Goal: Task Accomplishment & Management: Complete application form

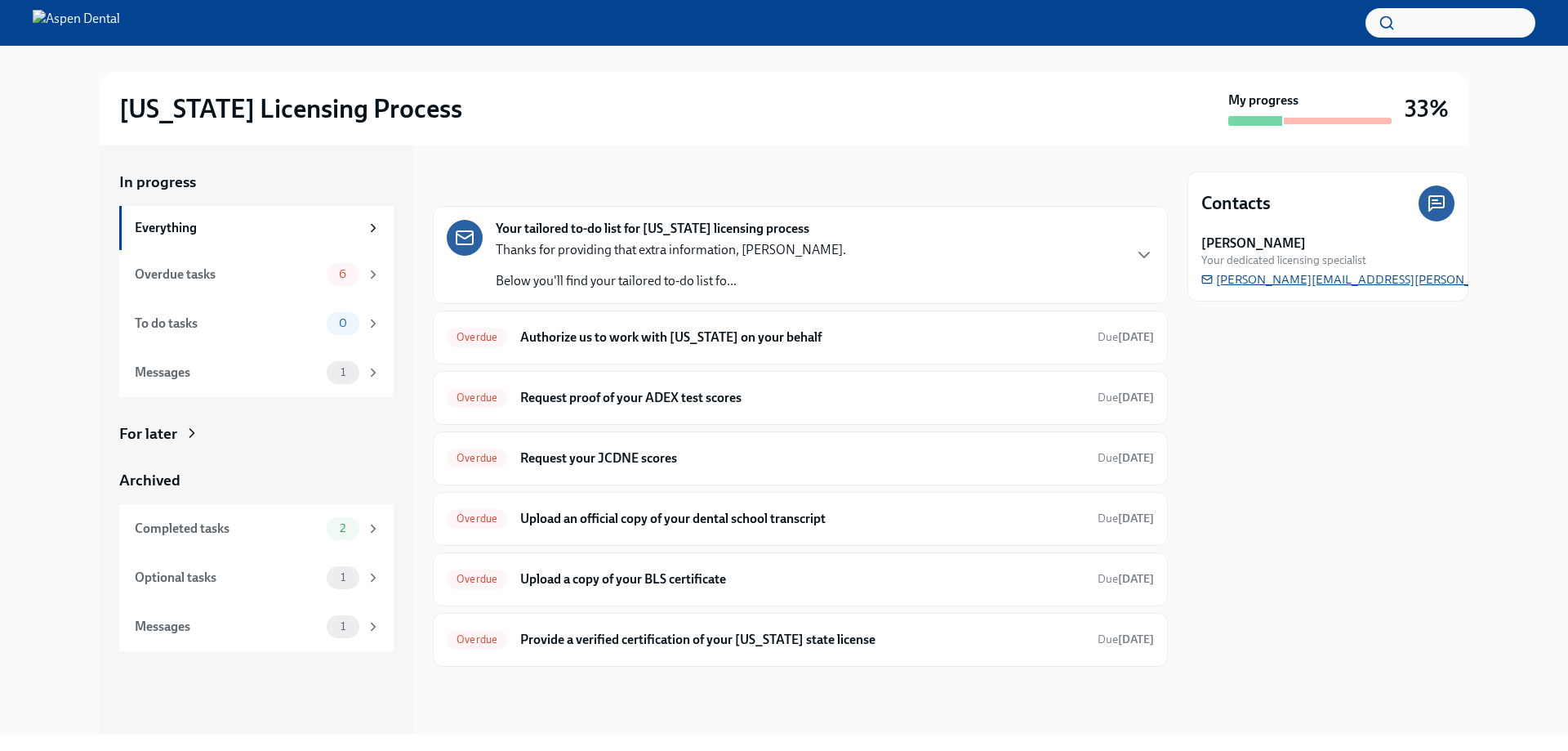
click at [1314, 278] on span "[PERSON_NAME][EMAIL_ADDRESS][PERSON_NAME][DOMAIN_NAME]" at bounding box center [1405, 280] width 407 height 17
click at [199, 261] on div "Overdue tasks 6" at bounding box center [256, 274] width 274 height 49
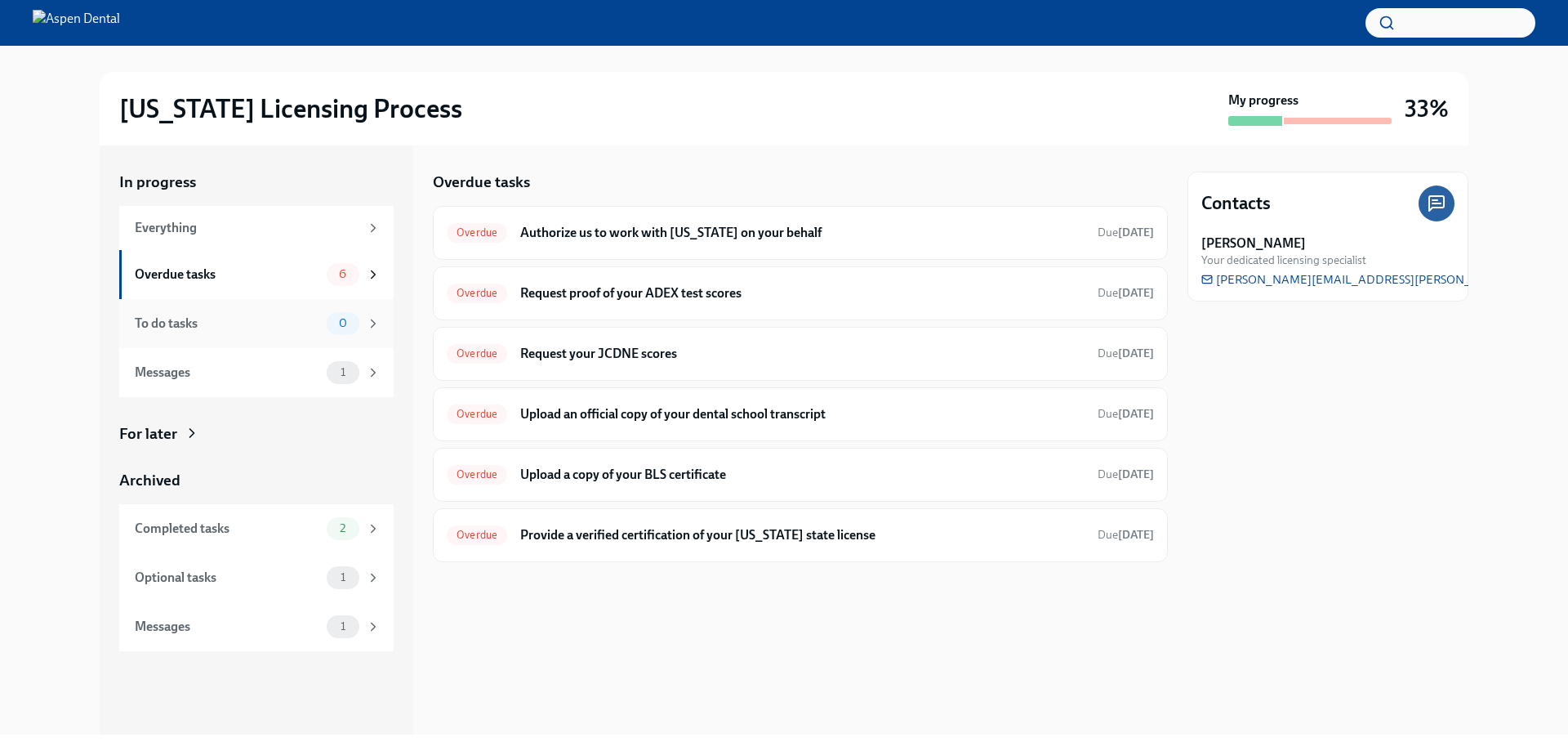
click at [193, 326] on div "To do tasks" at bounding box center [227, 322] width 186 height 18
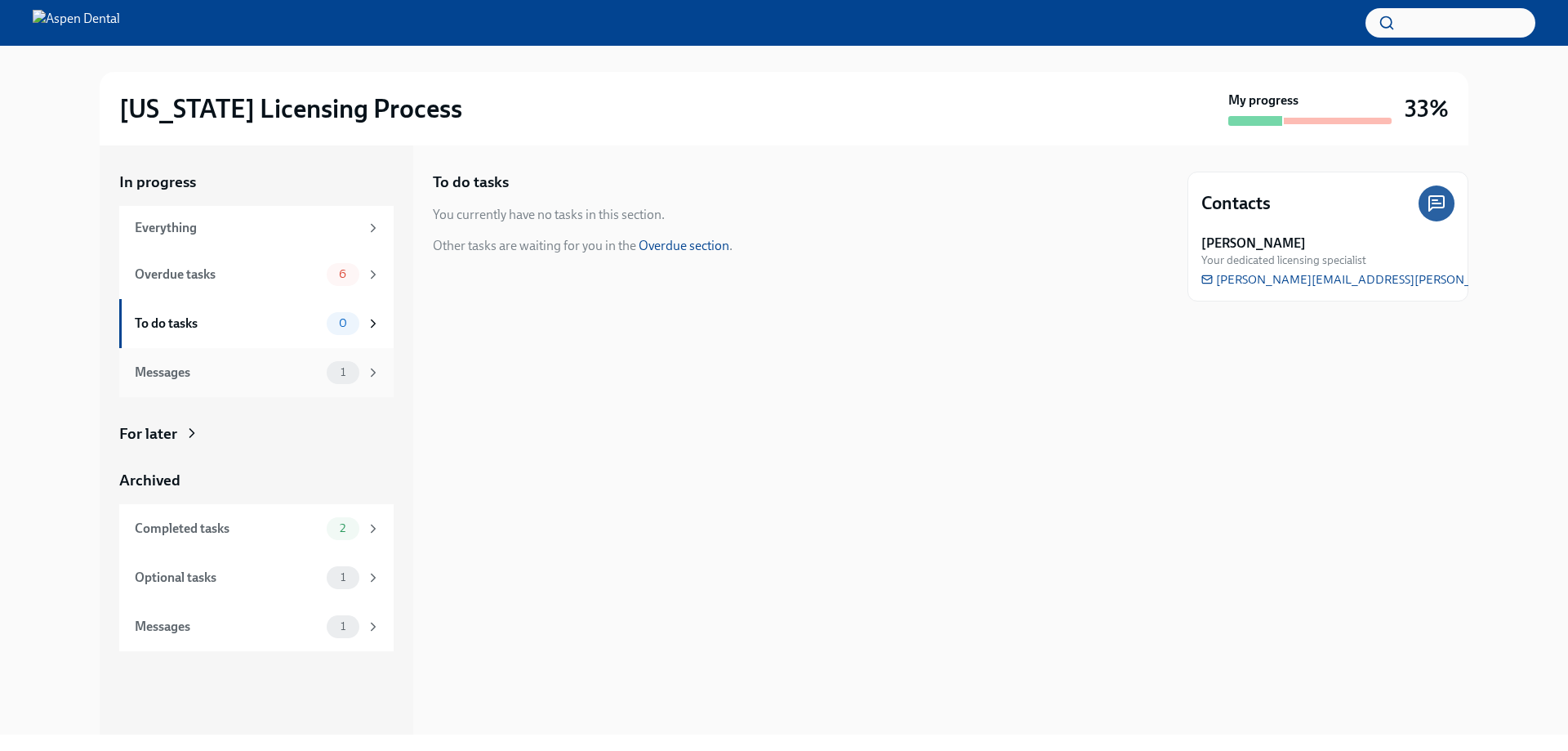
click at [192, 363] on div "Messages" at bounding box center [227, 371] width 186 height 18
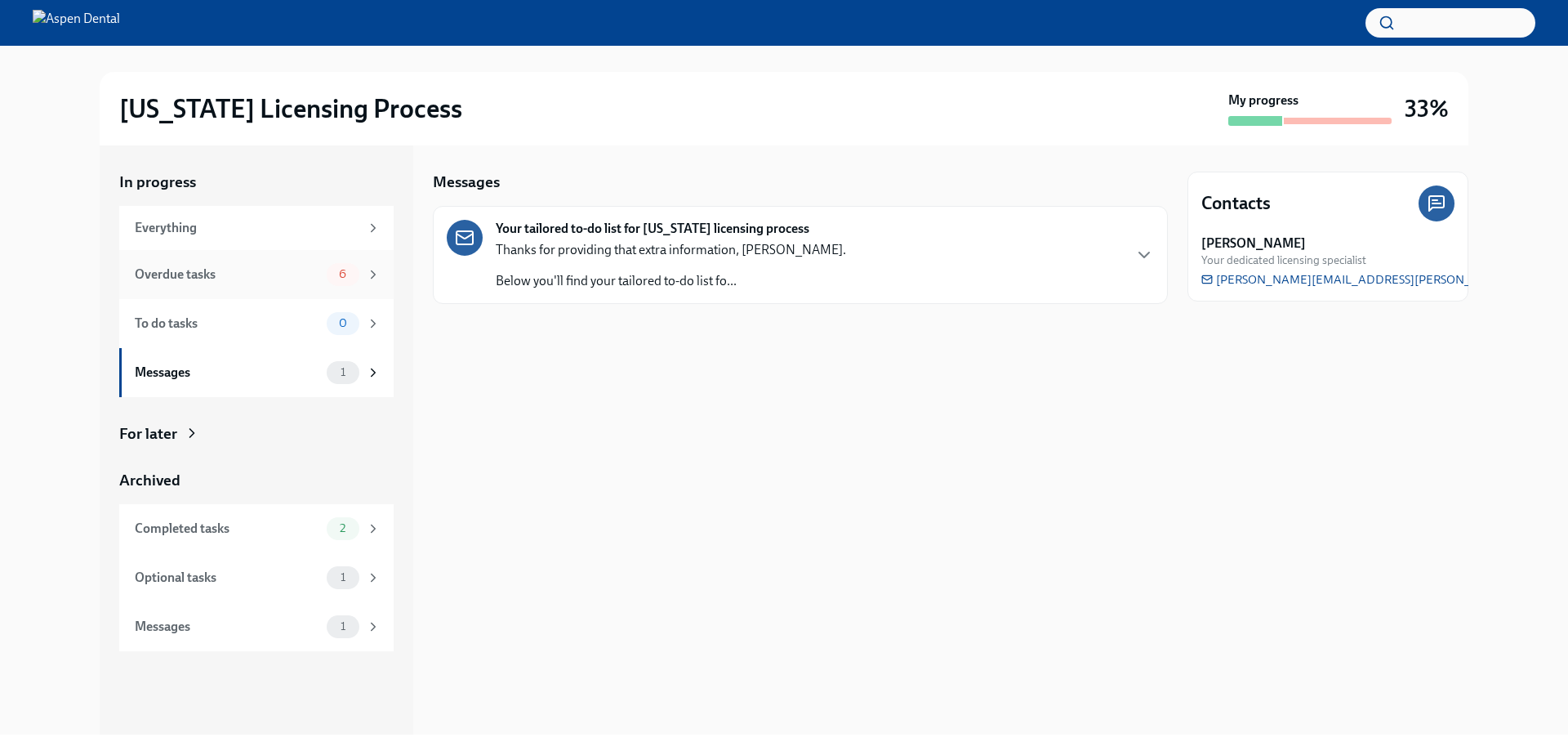
click at [315, 268] on div "Overdue tasks" at bounding box center [227, 273] width 186 height 18
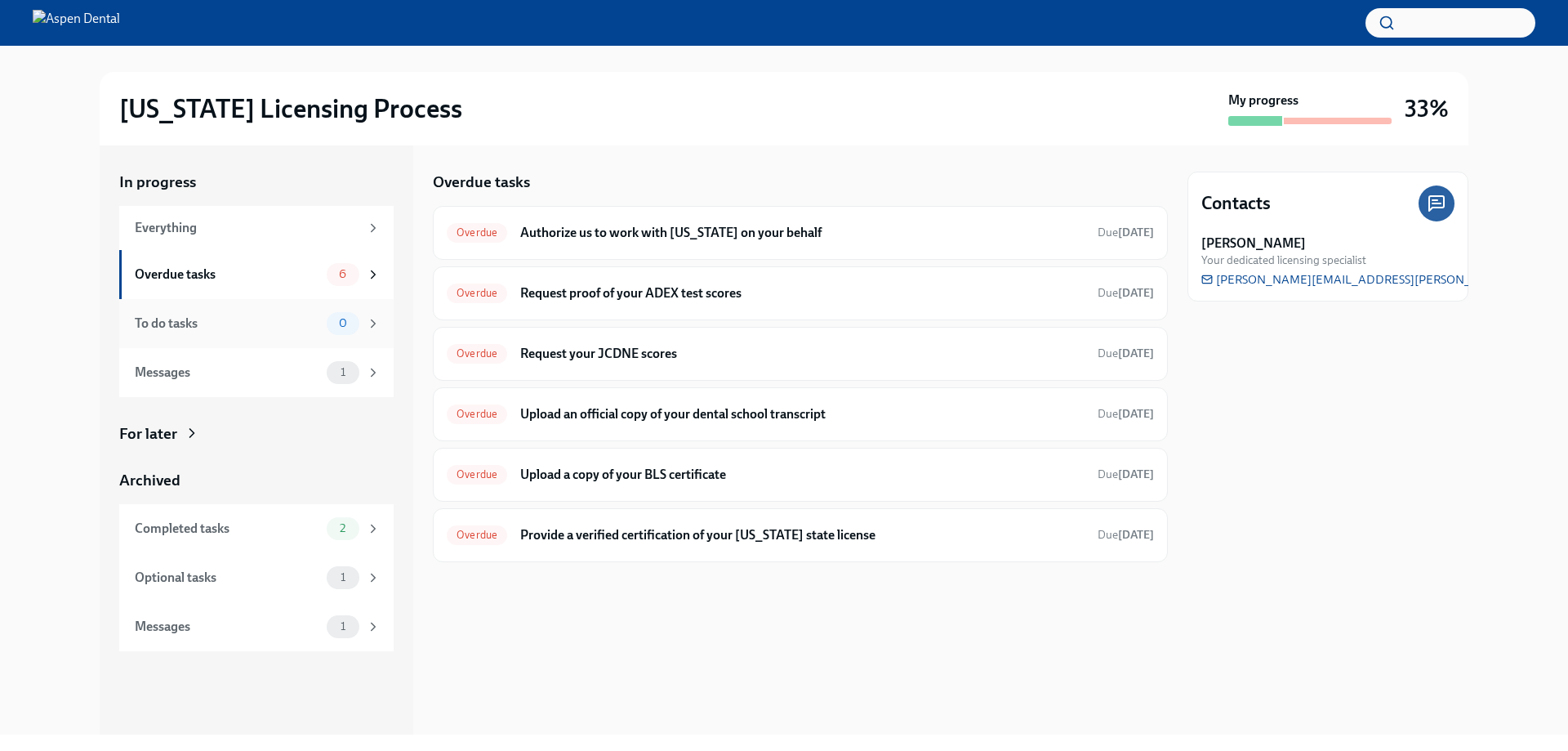
click at [293, 319] on div "To do tasks" at bounding box center [227, 322] width 186 height 18
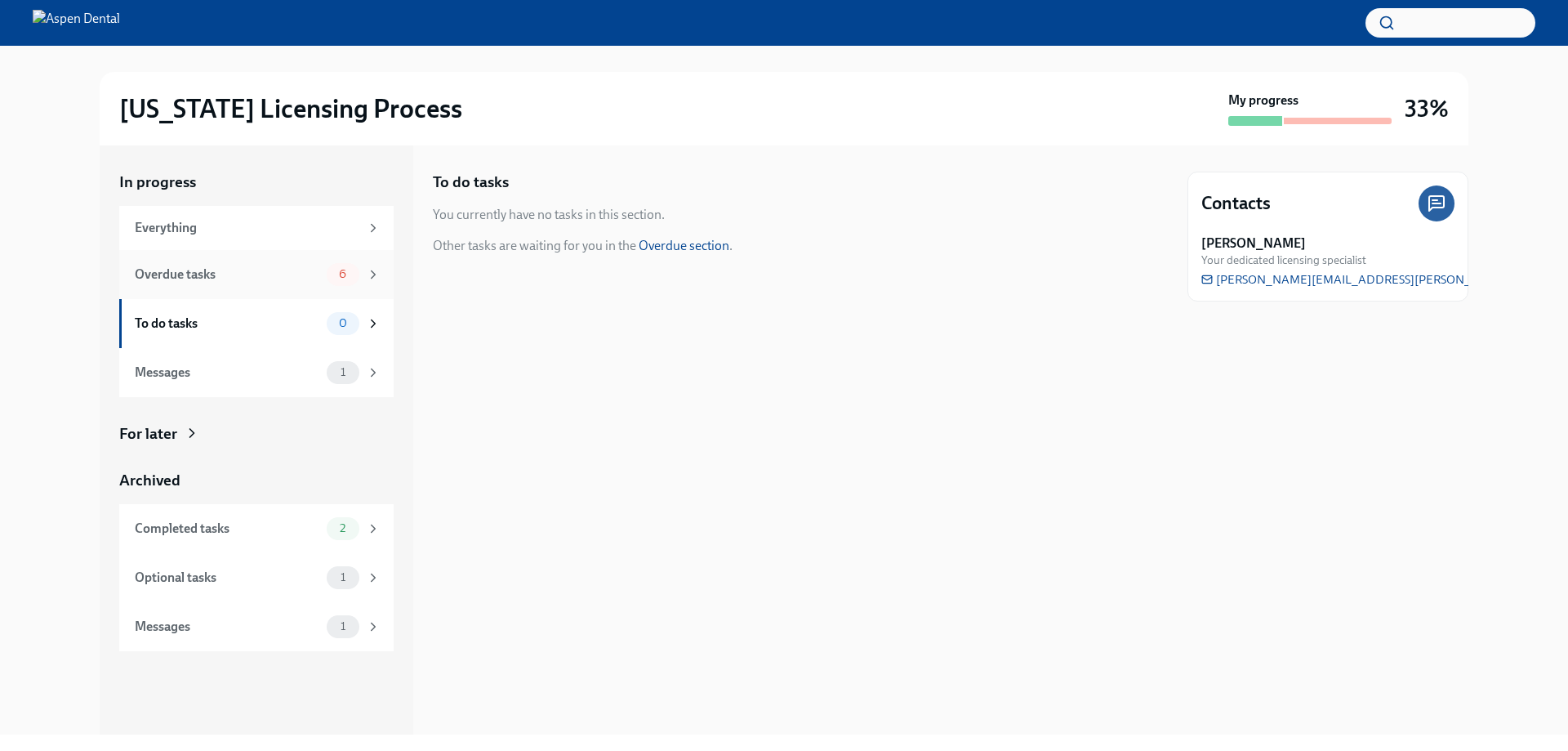
click at [306, 285] on div "Overdue tasks 6" at bounding box center [258, 274] width 246 height 23
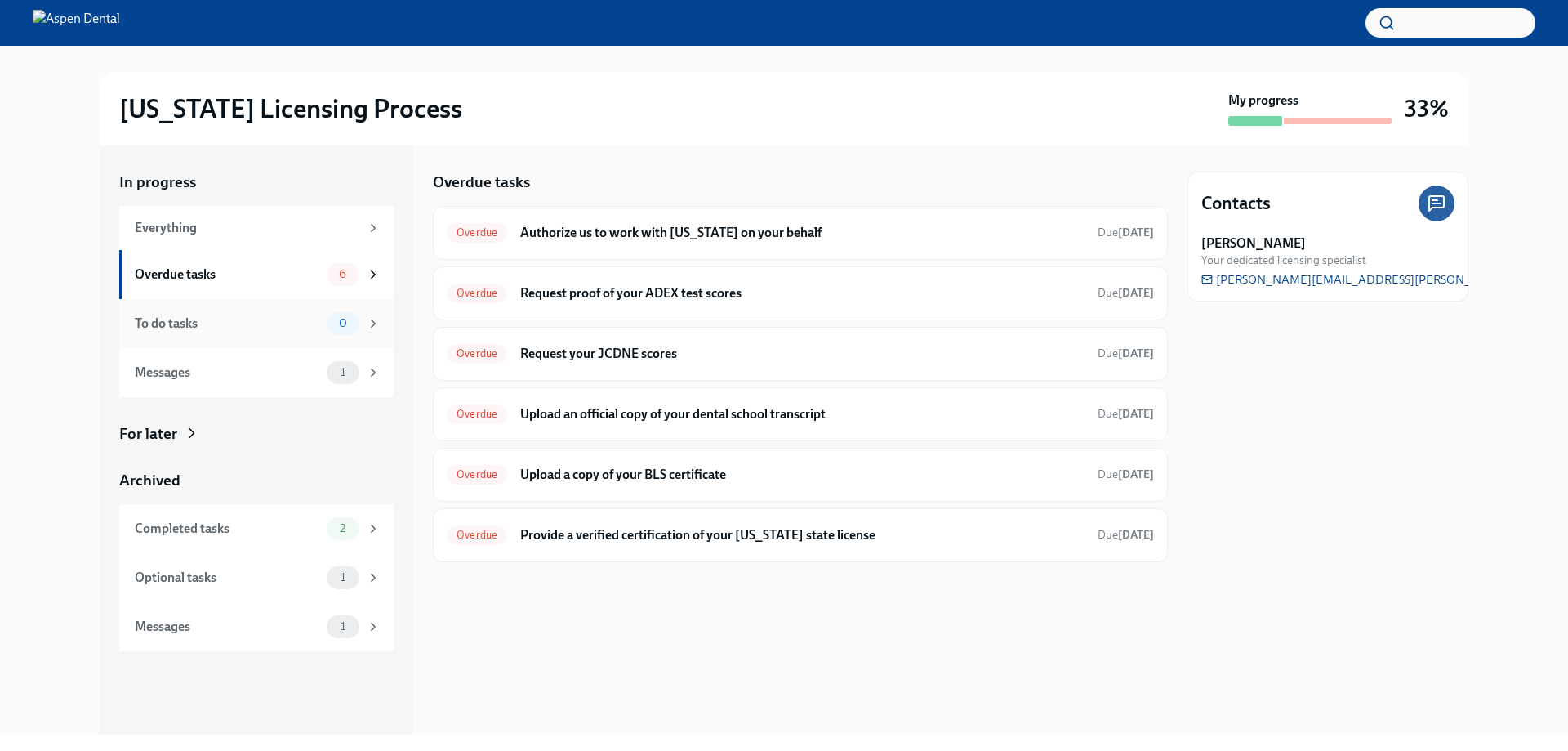
click at [264, 335] on div "To do tasks 0" at bounding box center [256, 323] width 274 height 49
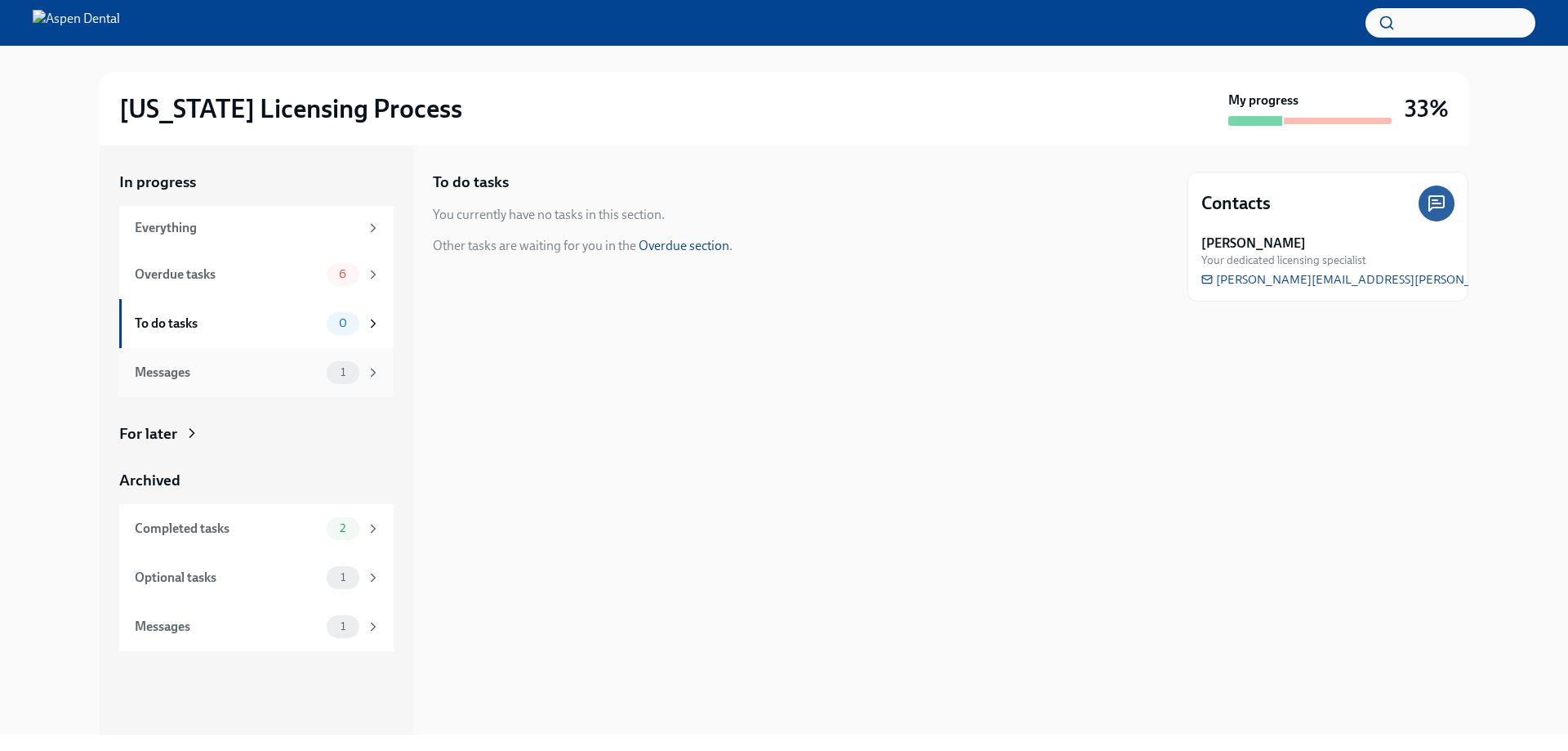
click at [261, 363] on div "Messages" at bounding box center [227, 371] width 186 height 18
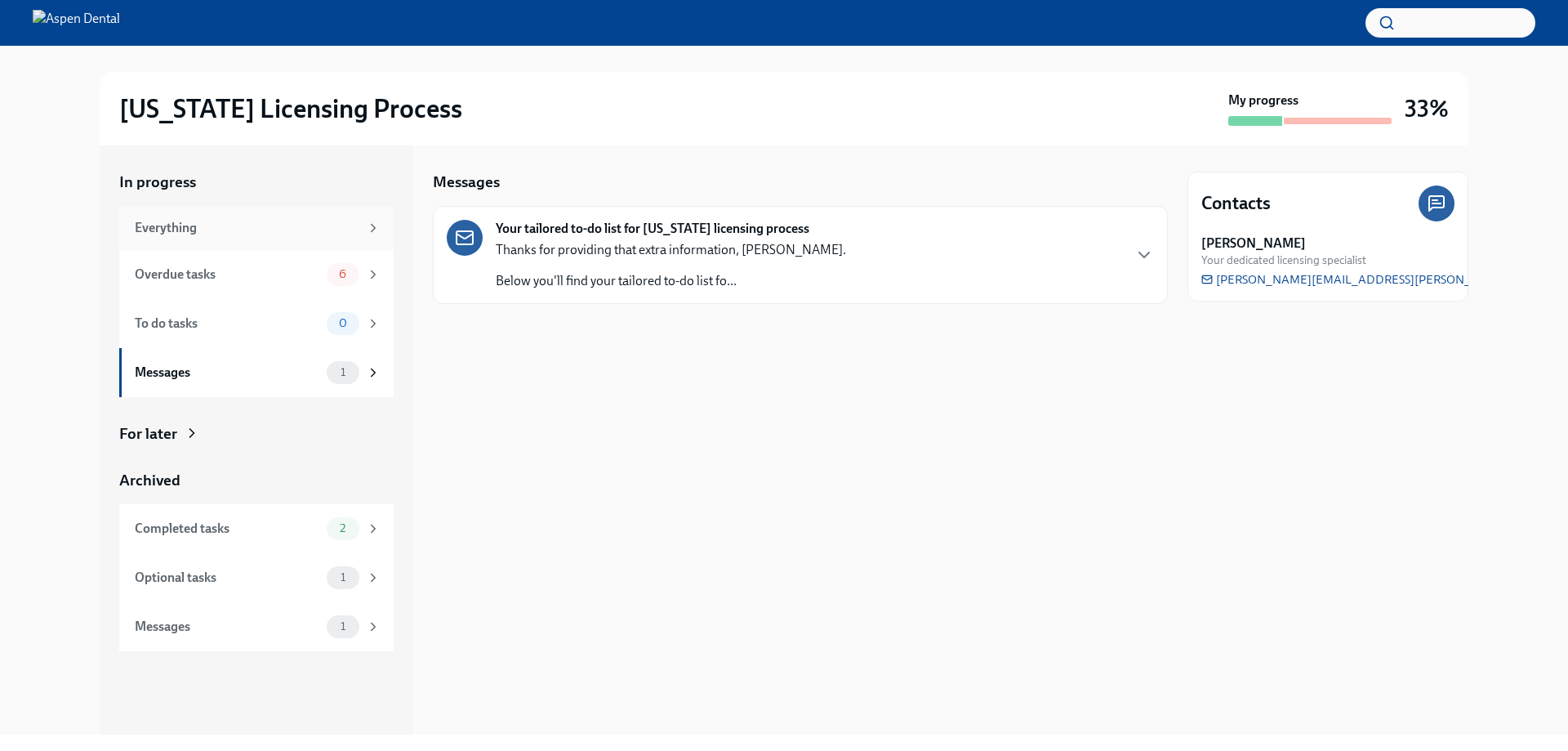
click at [265, 244] on div "Everything" at bounding box center [256, 228] width 274 height 44
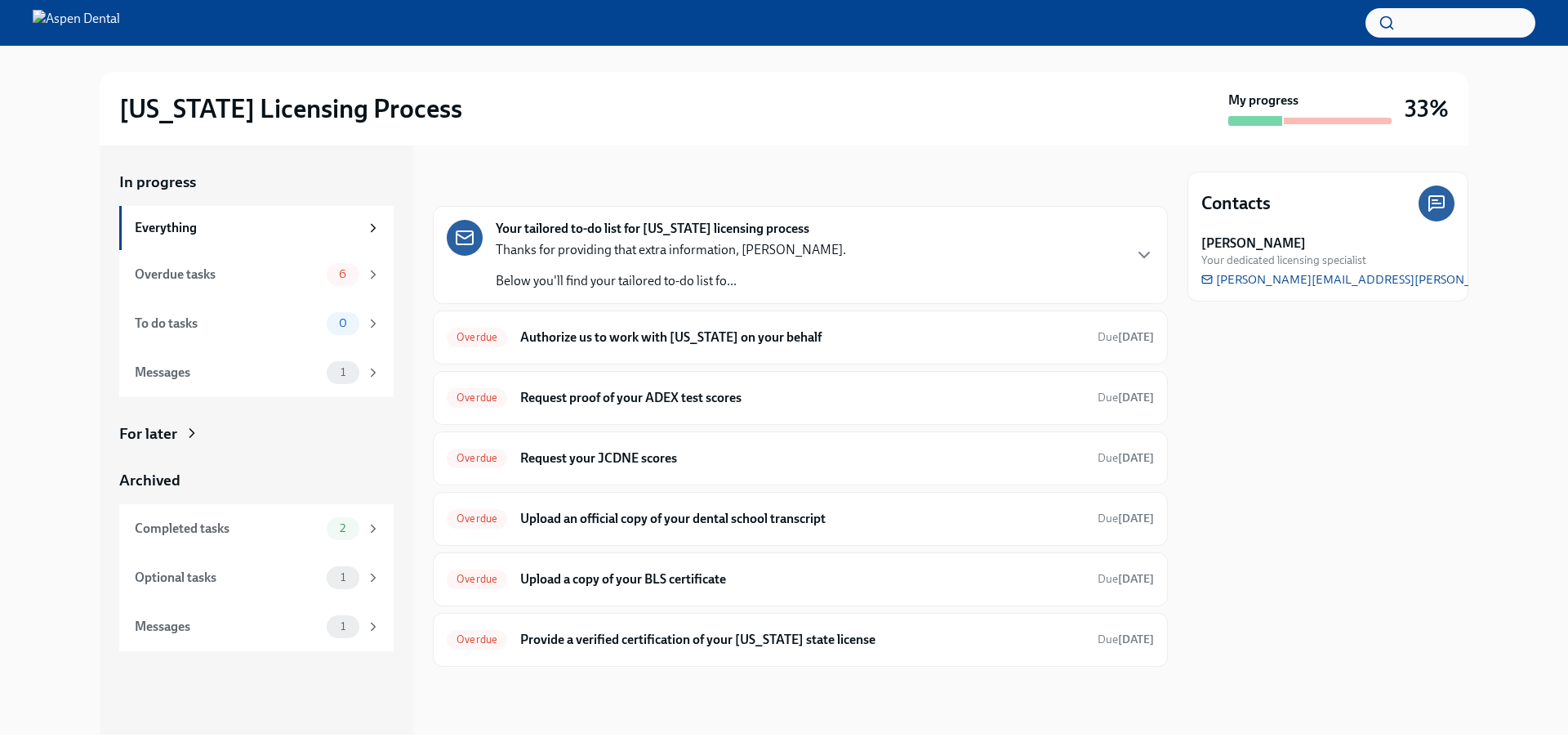
click at [858, 259] on div "Your tailored to-do list for [US_STATE] licensing process Thanks for providing …" at bounding box center [801, 255] width 707 height 70
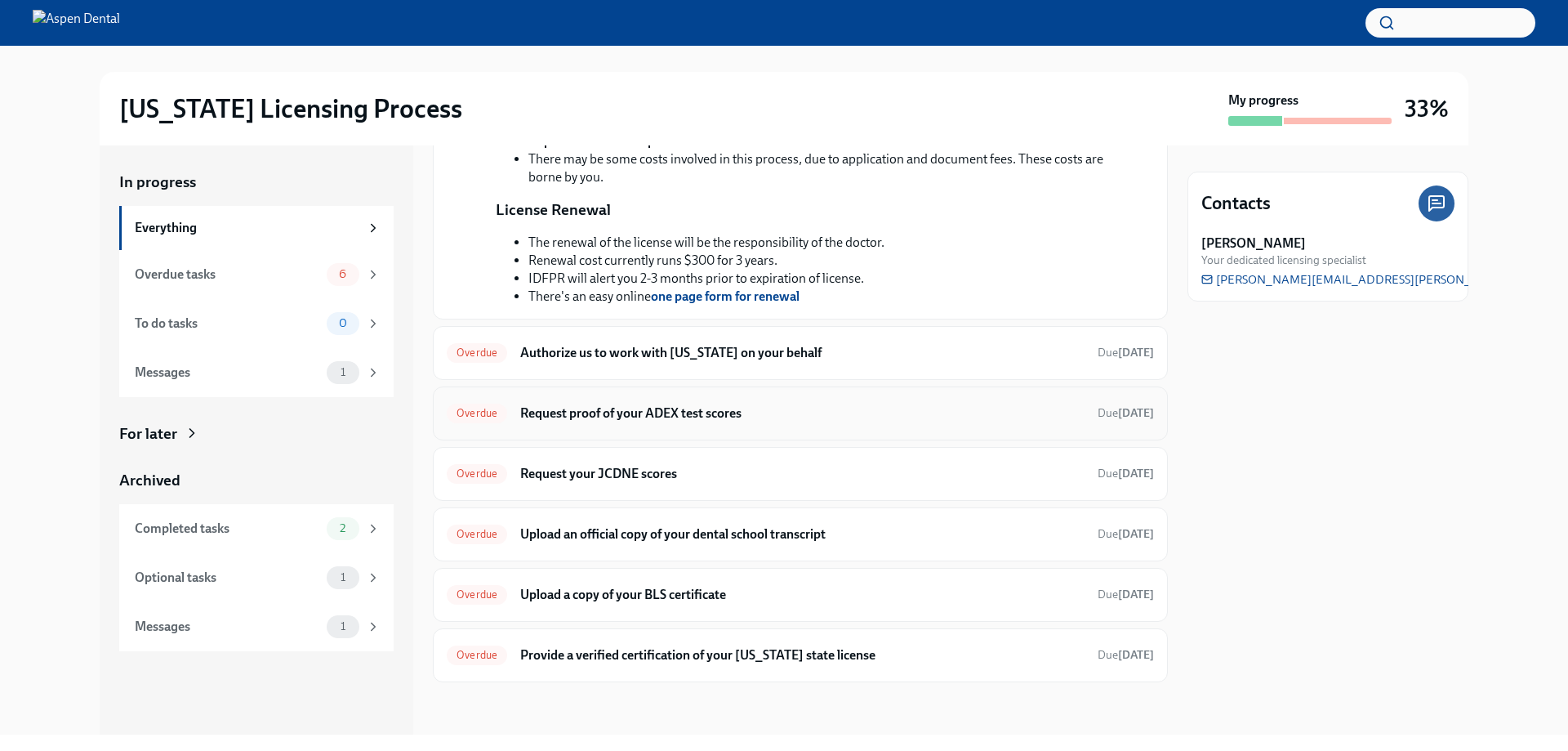
scroll to position [490, 0]
click at [601, 380] on div "Overdue Authorize us to work with [US_STATE] on your behalf Due [DATE]" at bounding box center [801, 353] width 735 height 54
click at [573, 362] on h6 "Authorize us to work with [US_STATE] on your behalf" at bounding box center [802, 352] width 564 height 18
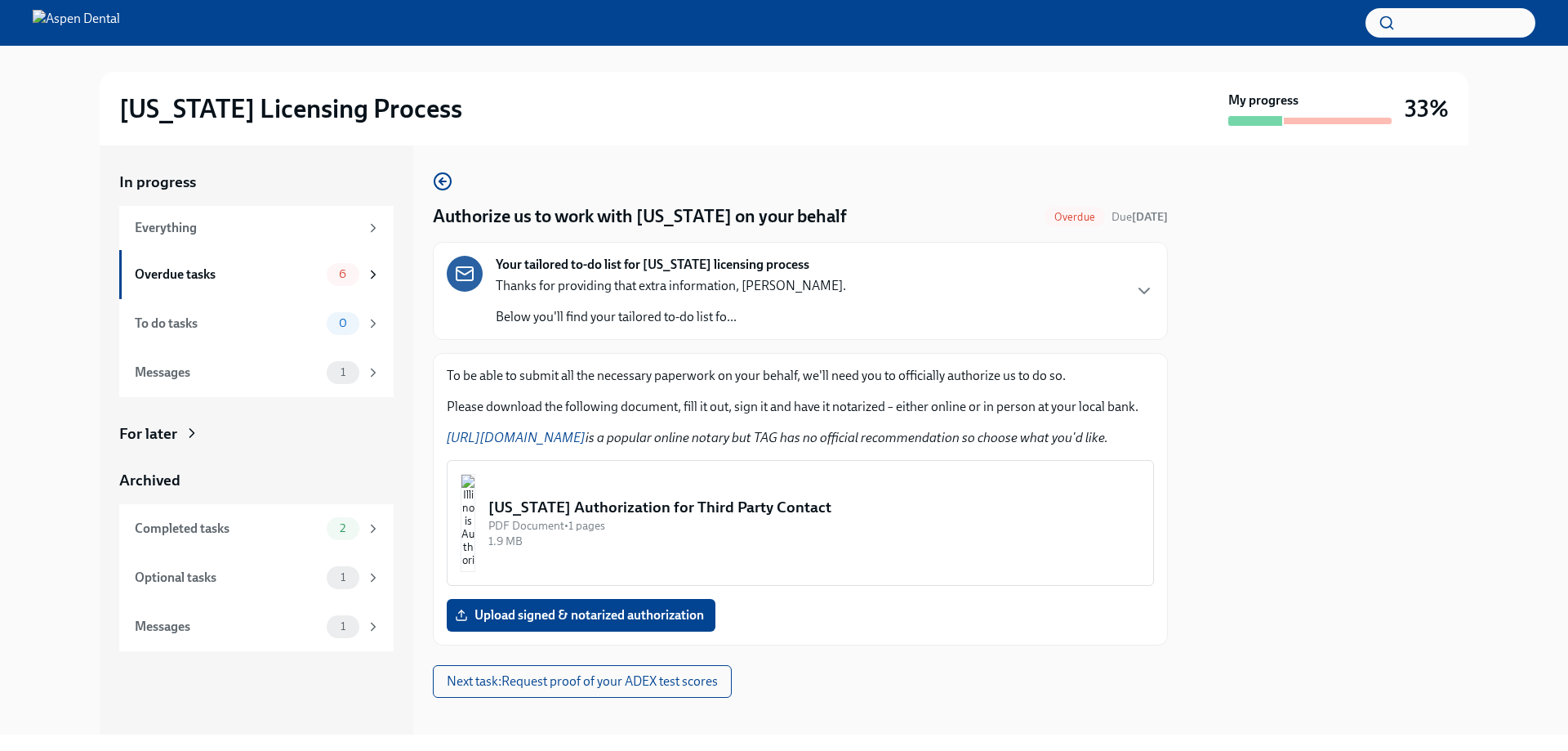
scroll to position [16, 0]
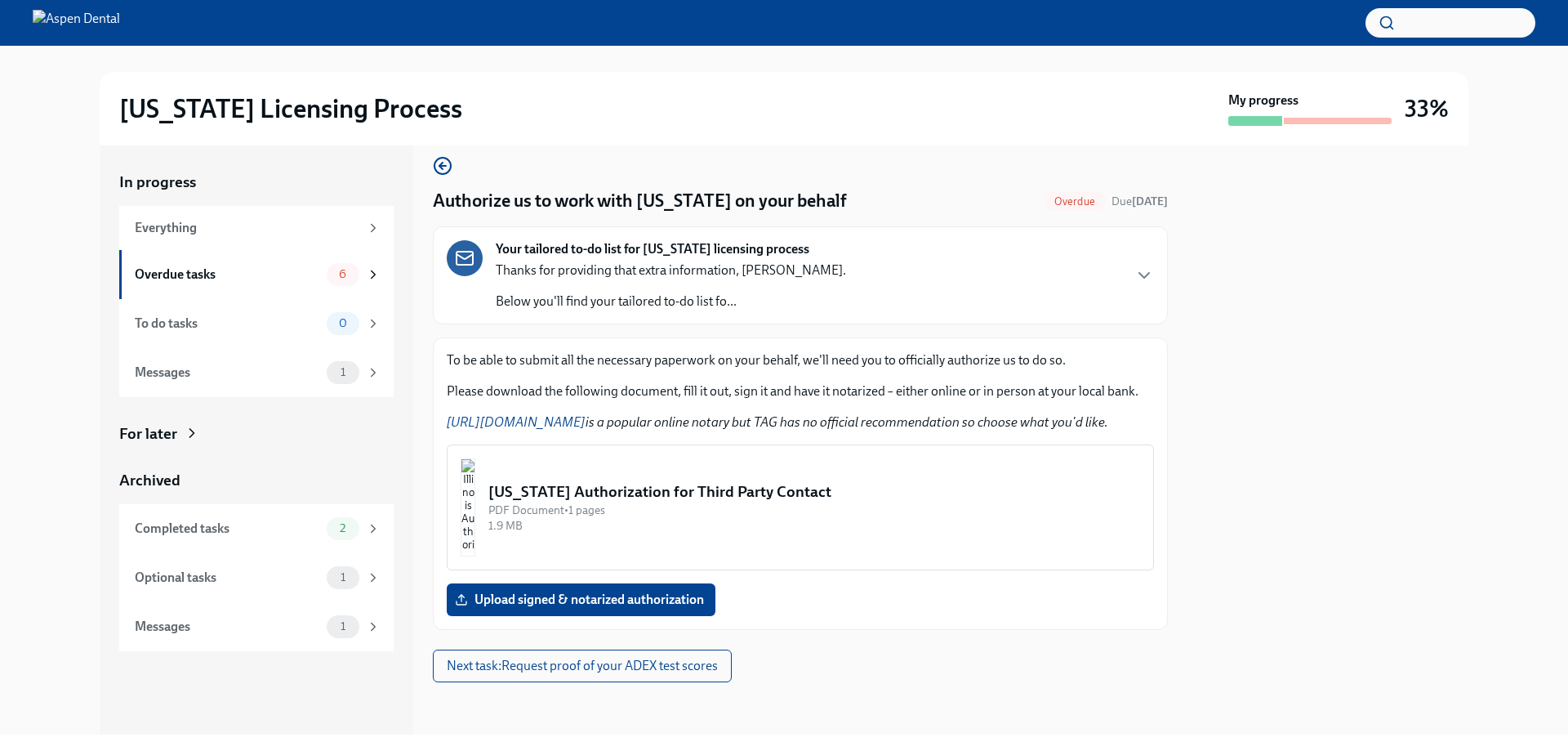
click at [476, 510] on img "button" at bounding box center [468, 507] width 15 height 98
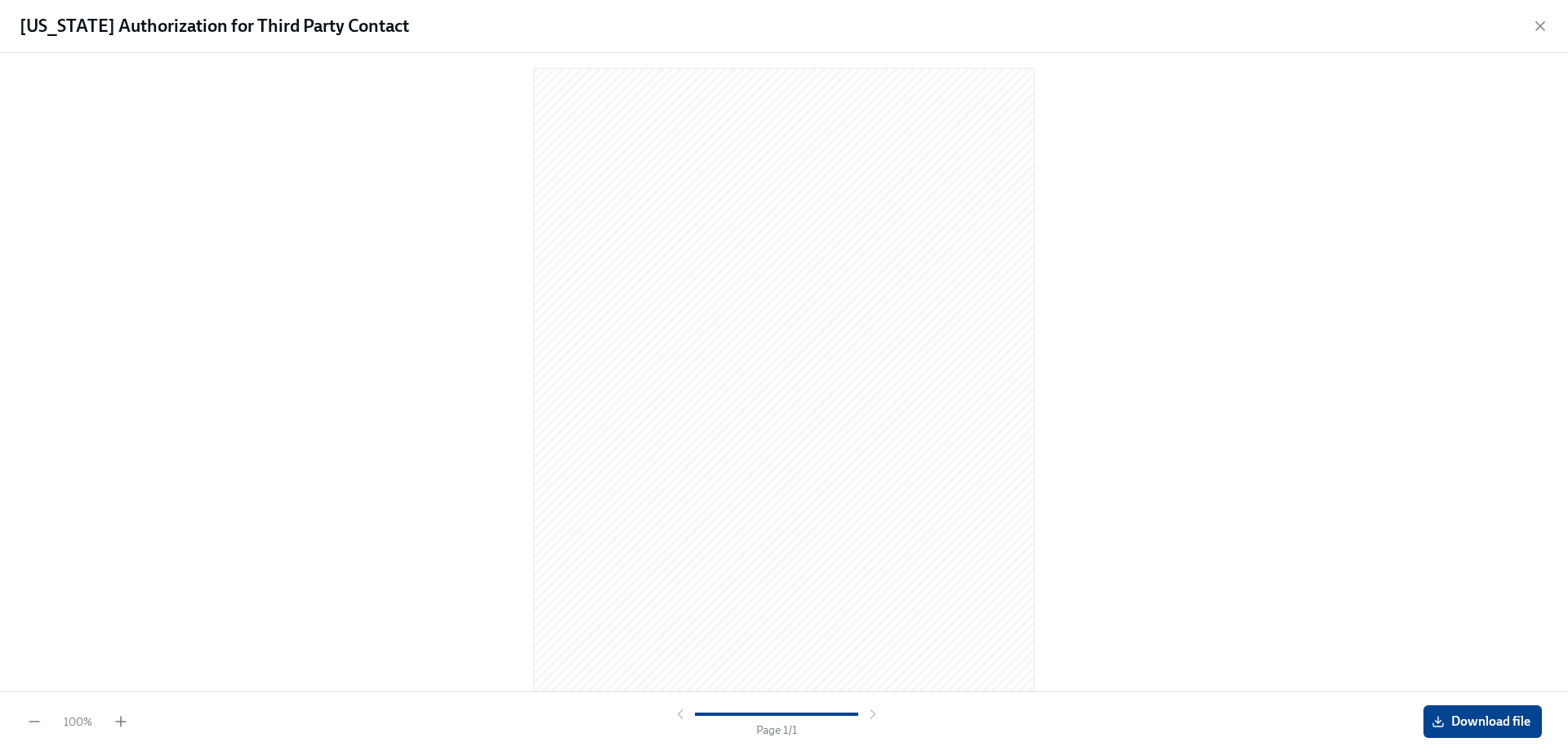
scroll to position [0, 0]
click at [1489, 719] on span "Download file" at bounding box center [1481, 721] width 95 height 17
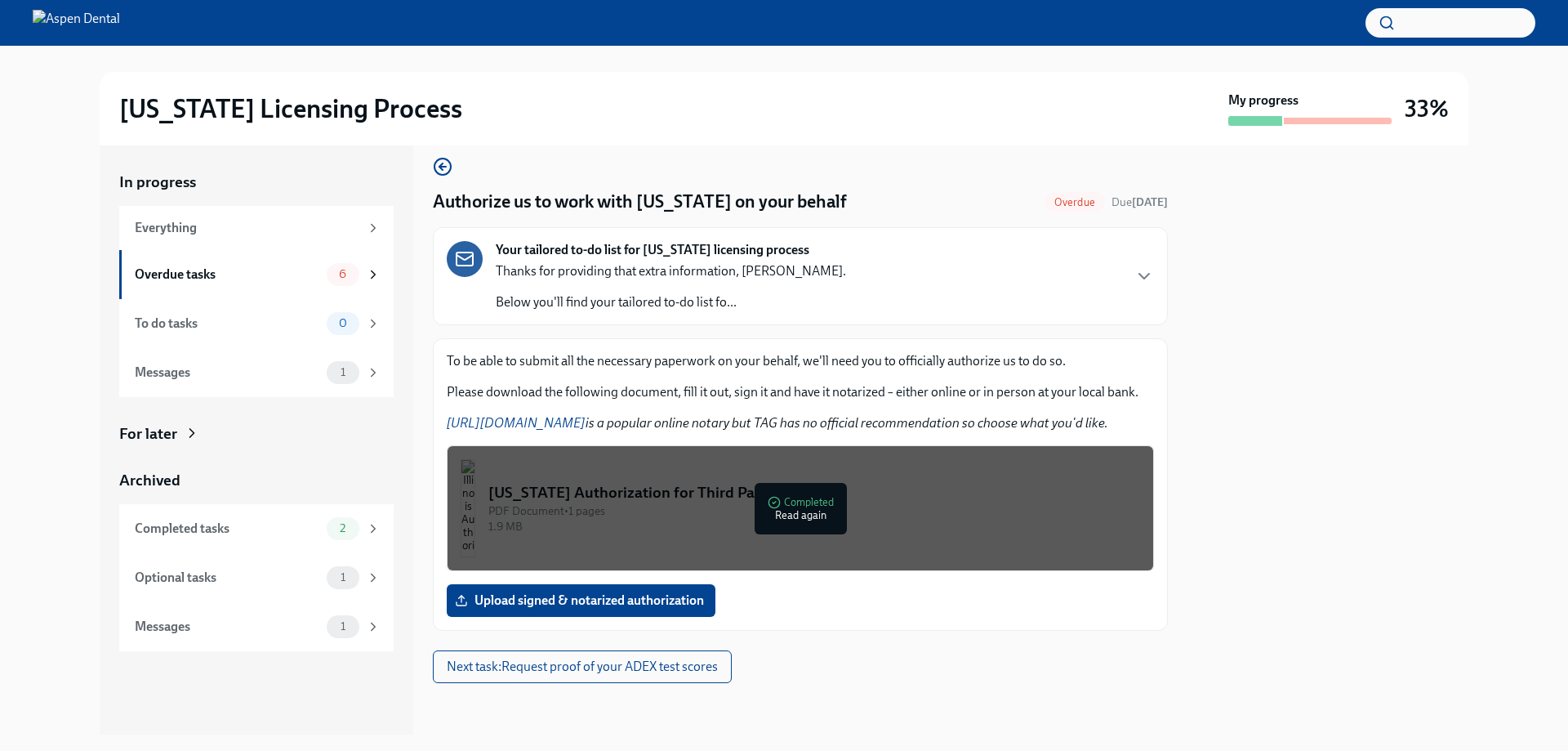
scroll to position [16, 0]
click at [562, 660] on span "Next task : Request proof of your ADEX test scores" at bounding box center [583, 666] width 271 height 17
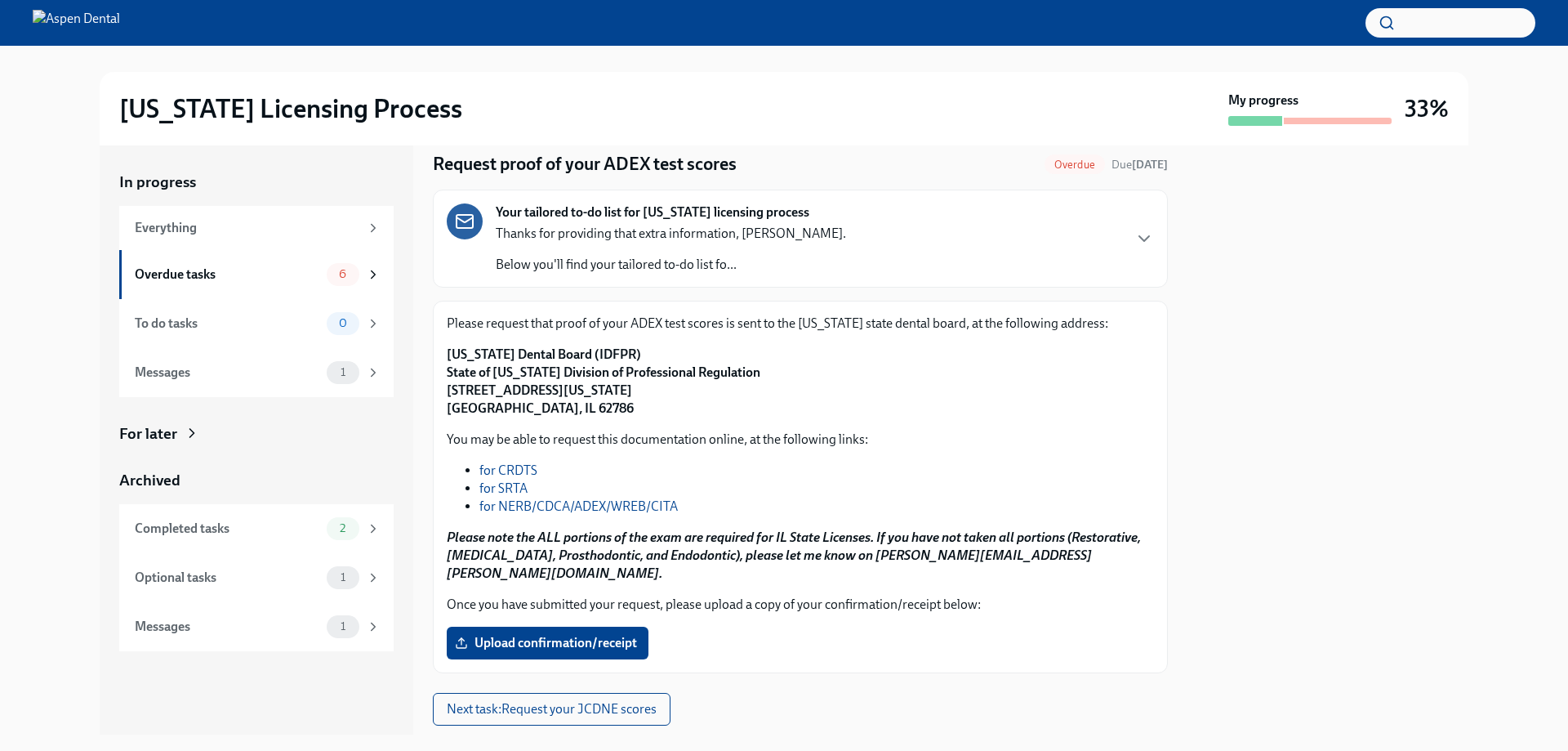
scroll to position [78, 0]
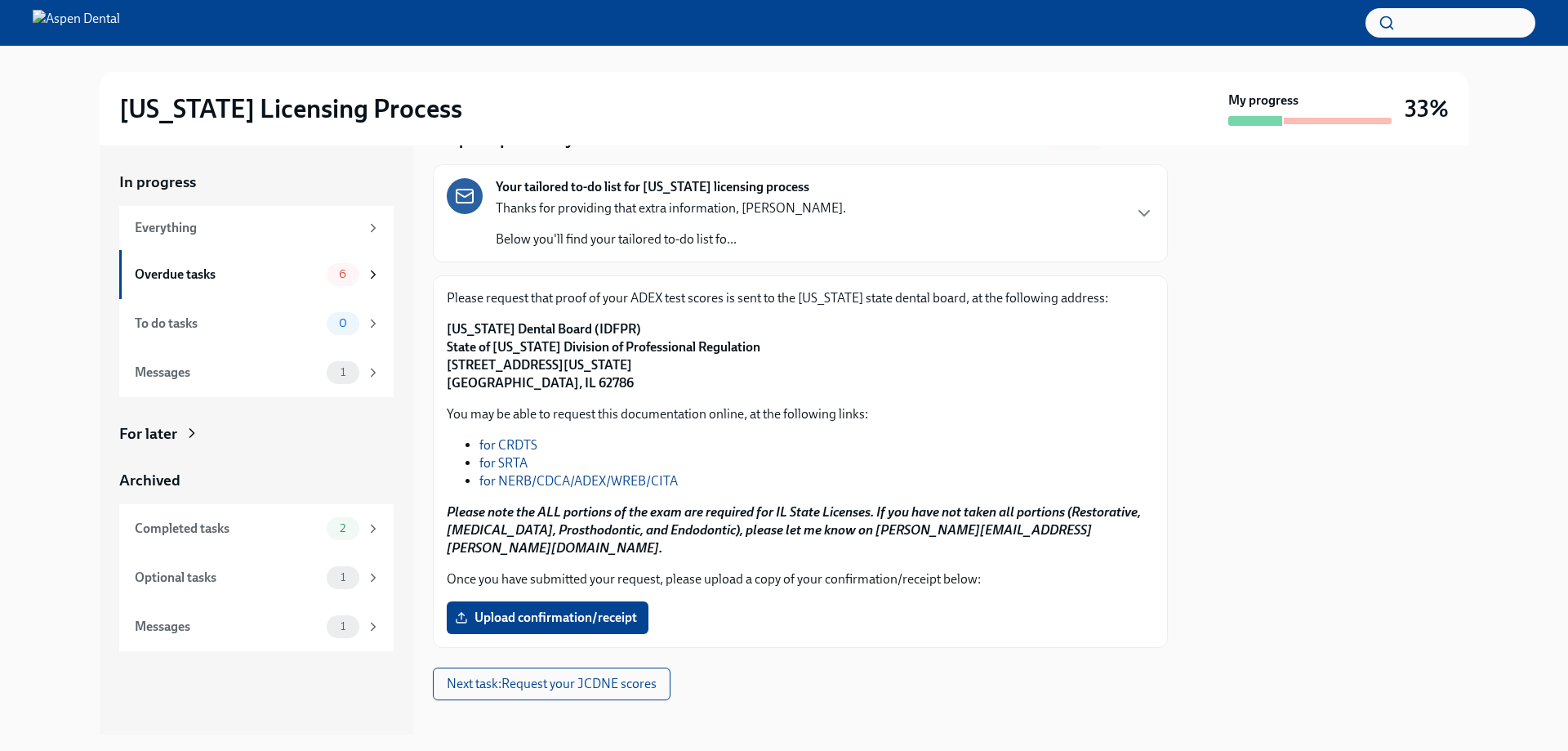
click at [521, 443] on link "for CRDTS" at bounding box center [508, 444] width 58 height 16
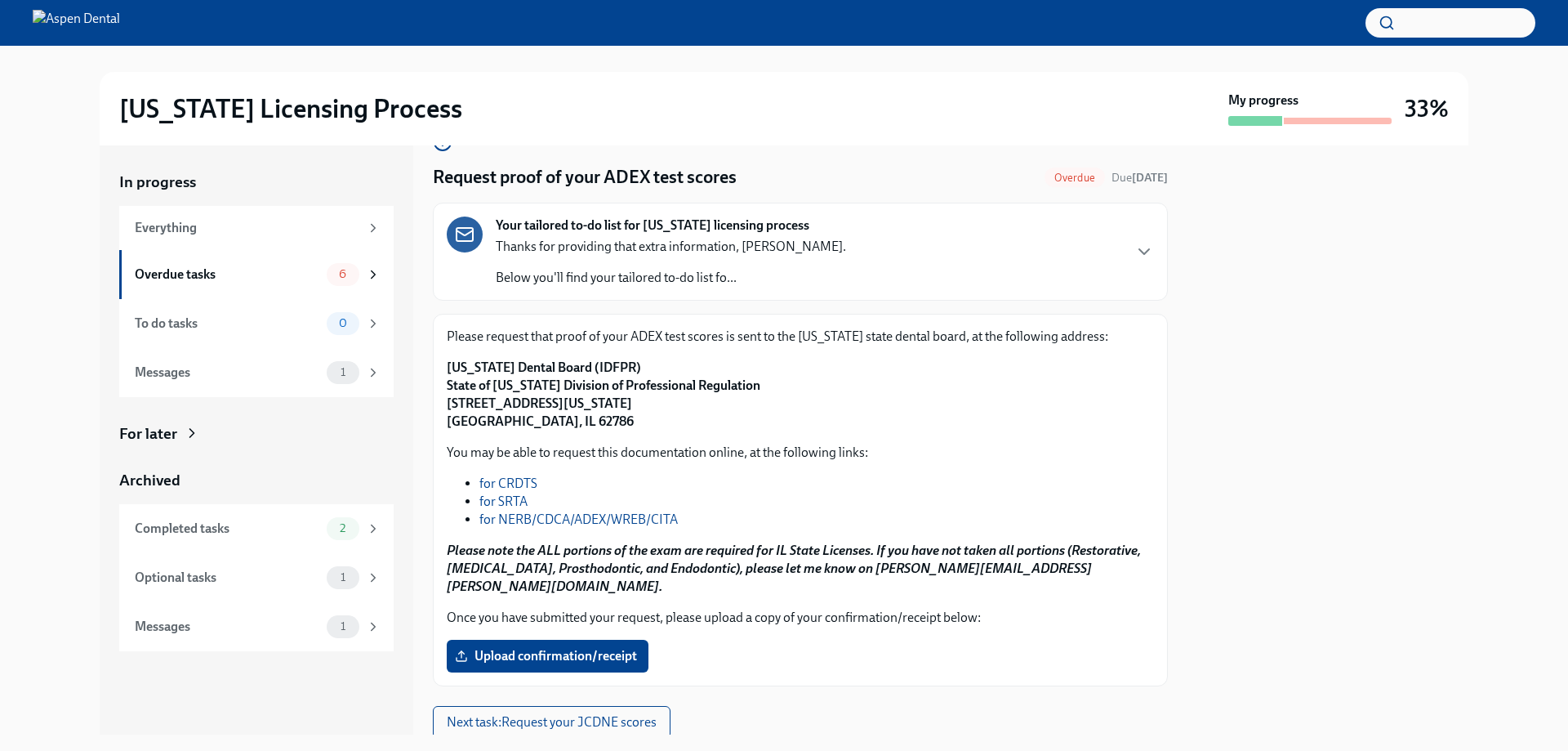
scroll to position [0, 0]
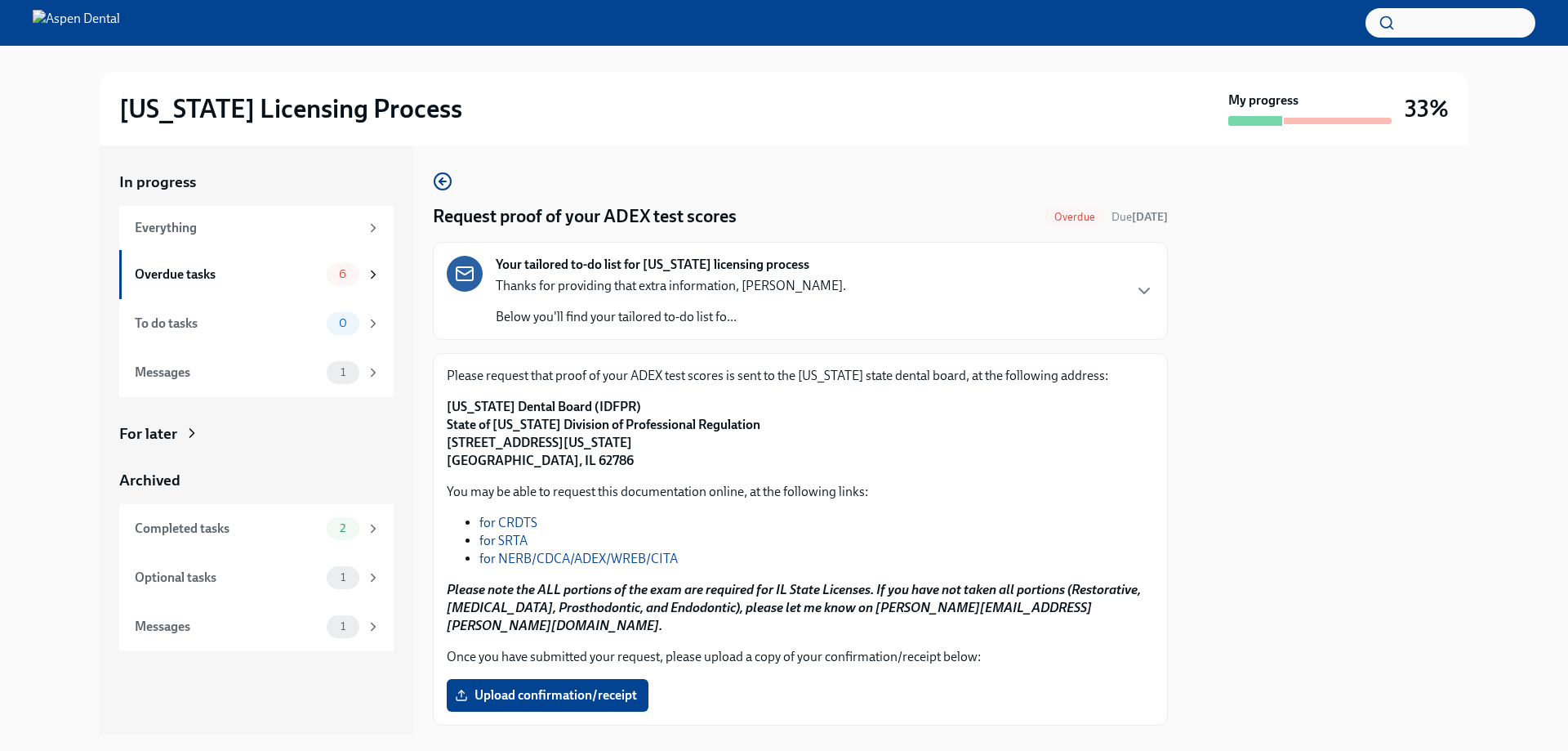
click at [538, 561] on link "for NERB/CDCA/ADEX/WREB/CITA" at bounding box center [578, 558] width 199 height 16
click at [450, 190] on icon "button" at bounding box center [442, 181] width 19 height 19
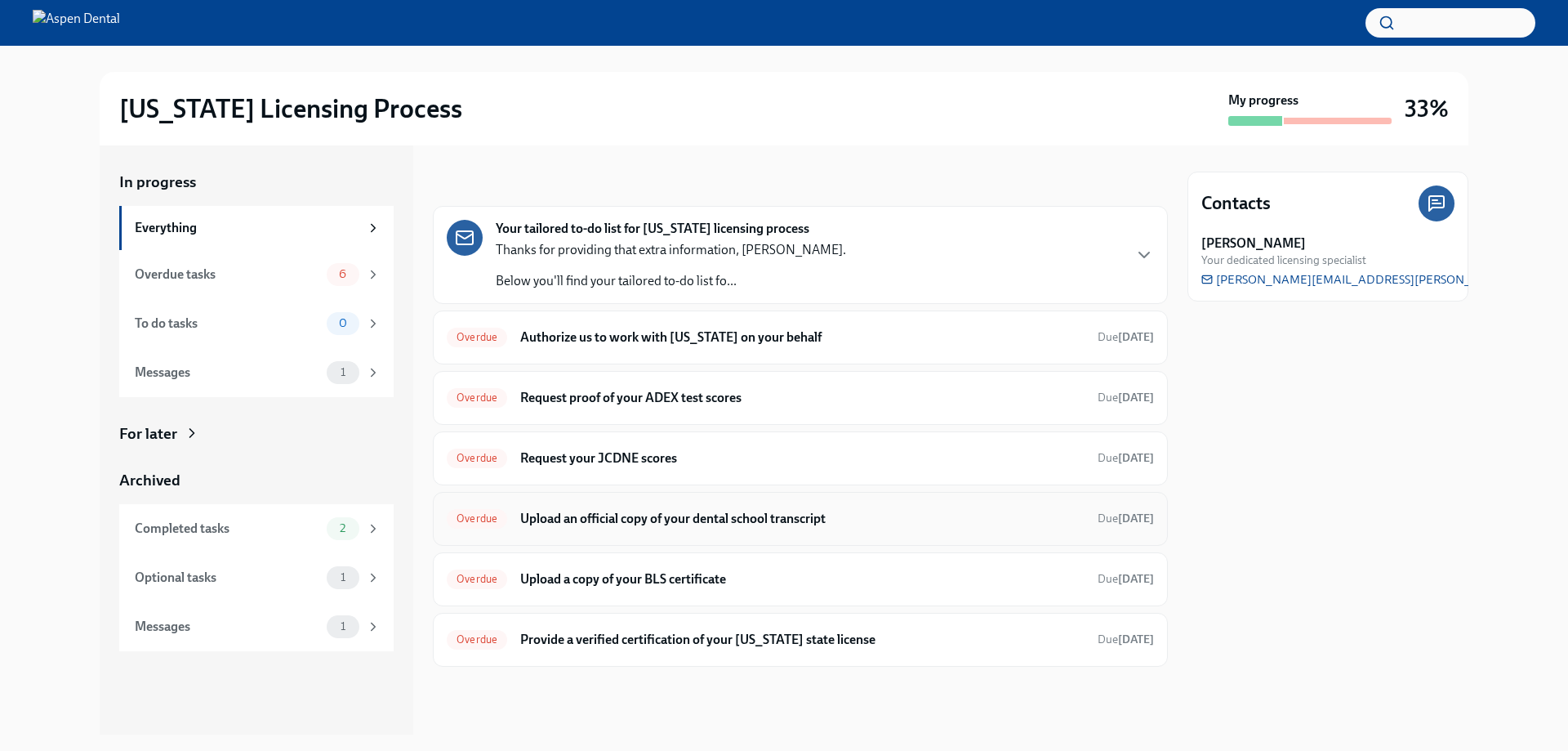
click at [826, 527] on h6 "Upload an official copy of your dental school transcript" at bounding box center [802, 518] width 564 height 18
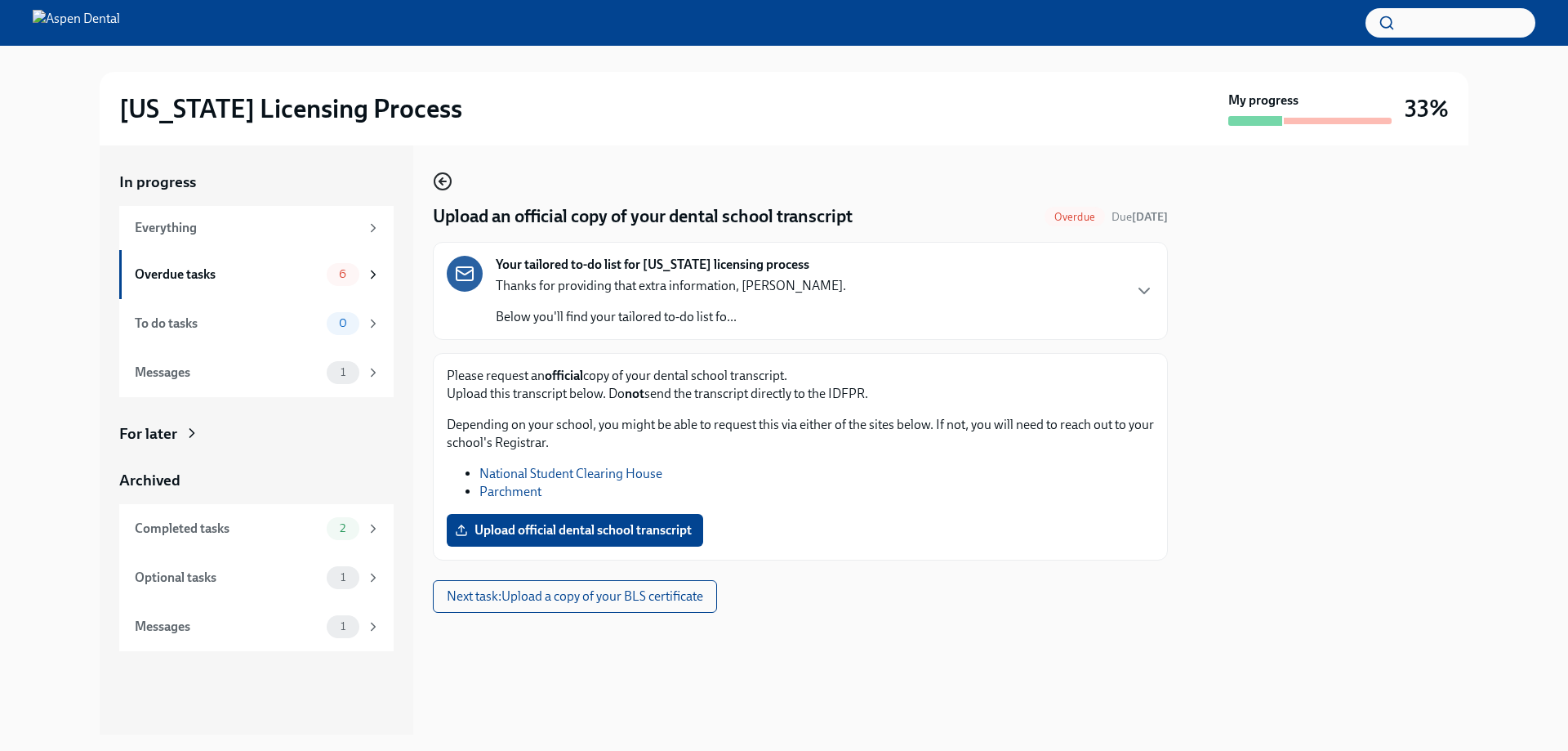
click at [449, 179] on icon "button" at bounding box center [442, 181] width 19 height 19
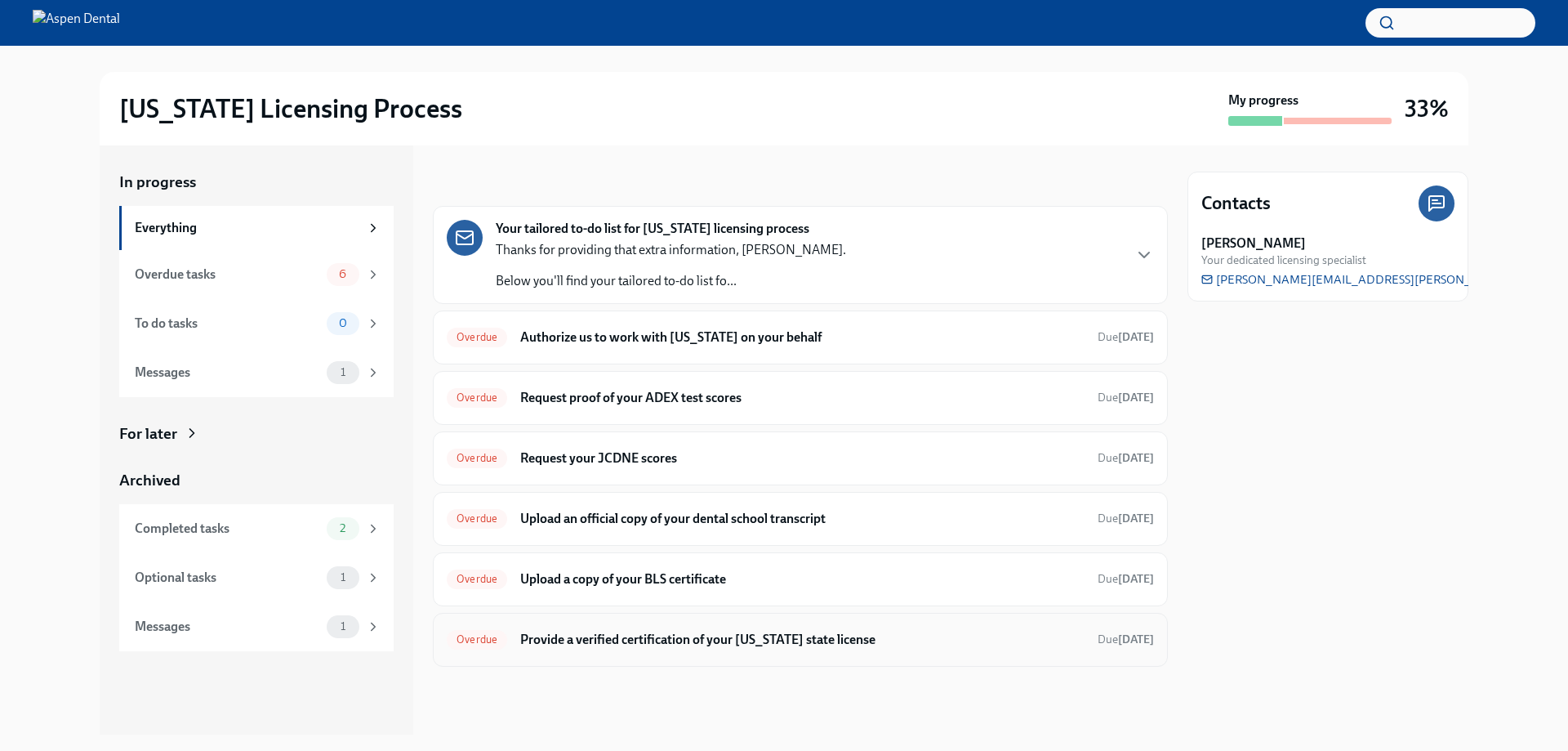
click at [746, 645] on h6 "Provide a verified certification of your [US_STATE] state license" at bounding box center [802, 639] width 564 height 18
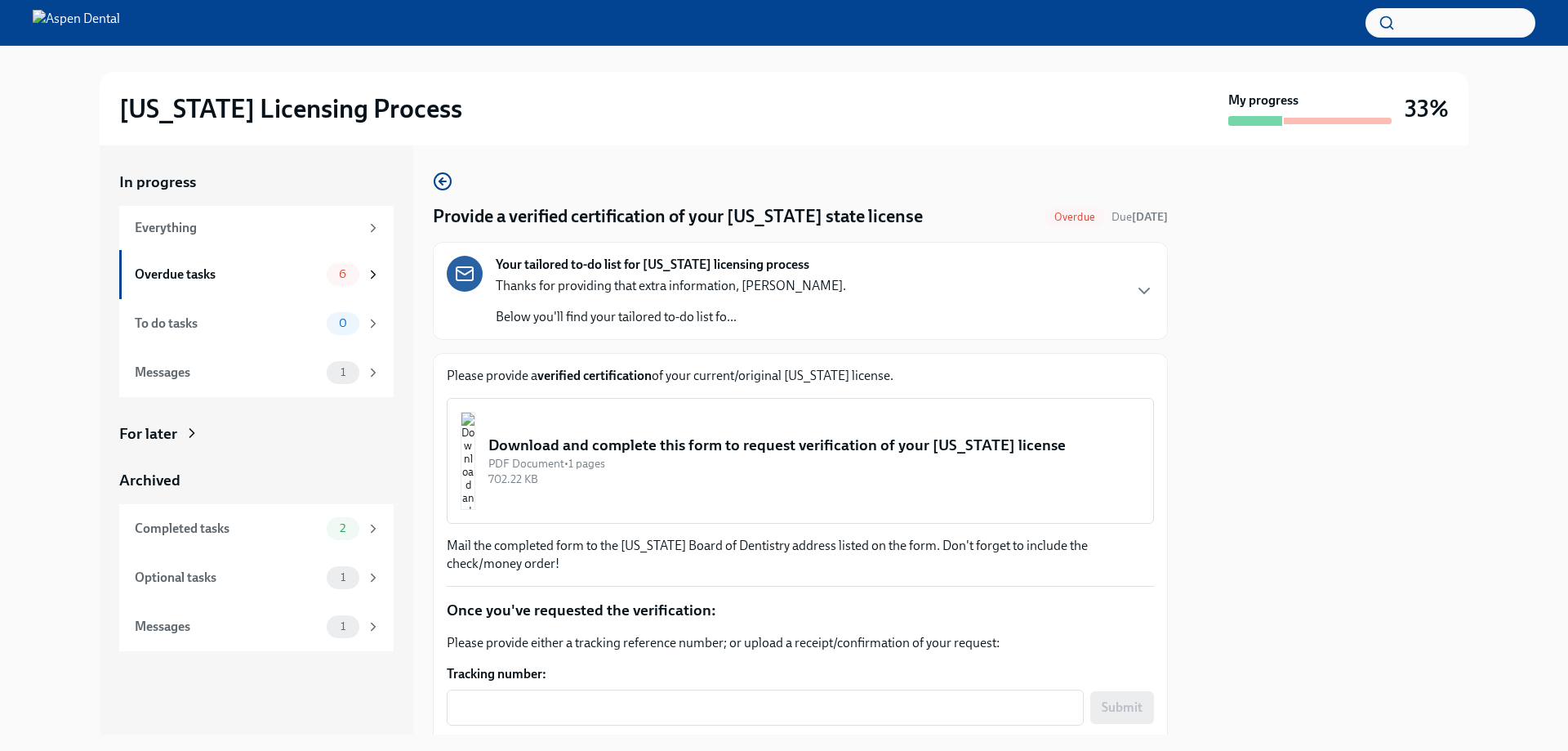
click at [476, 454] on img "button" at bounding box center [468, 461] width 15 height 98
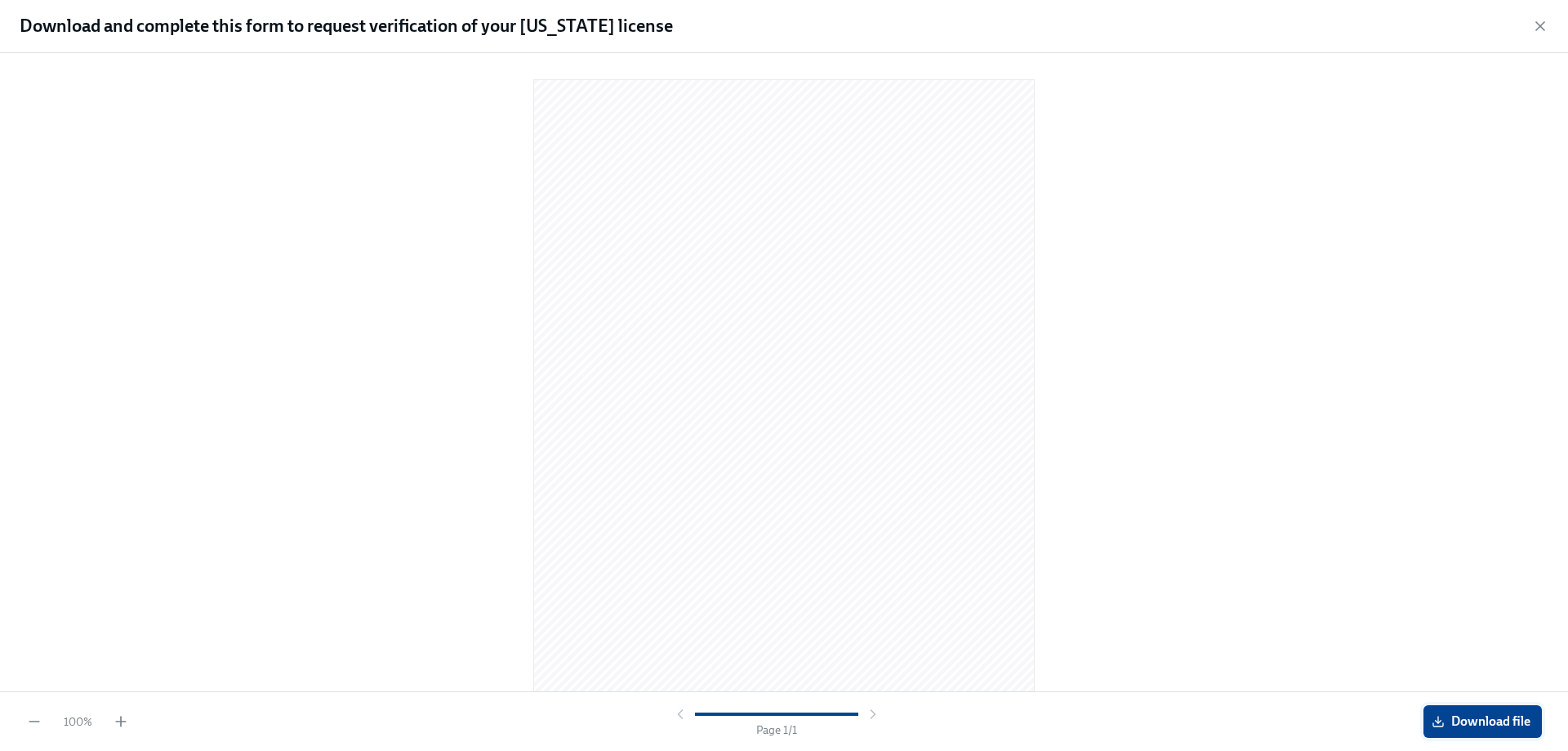
click at [1484, 730] on button "Download file" at bounding box center [1482, 721] width 118 height 32
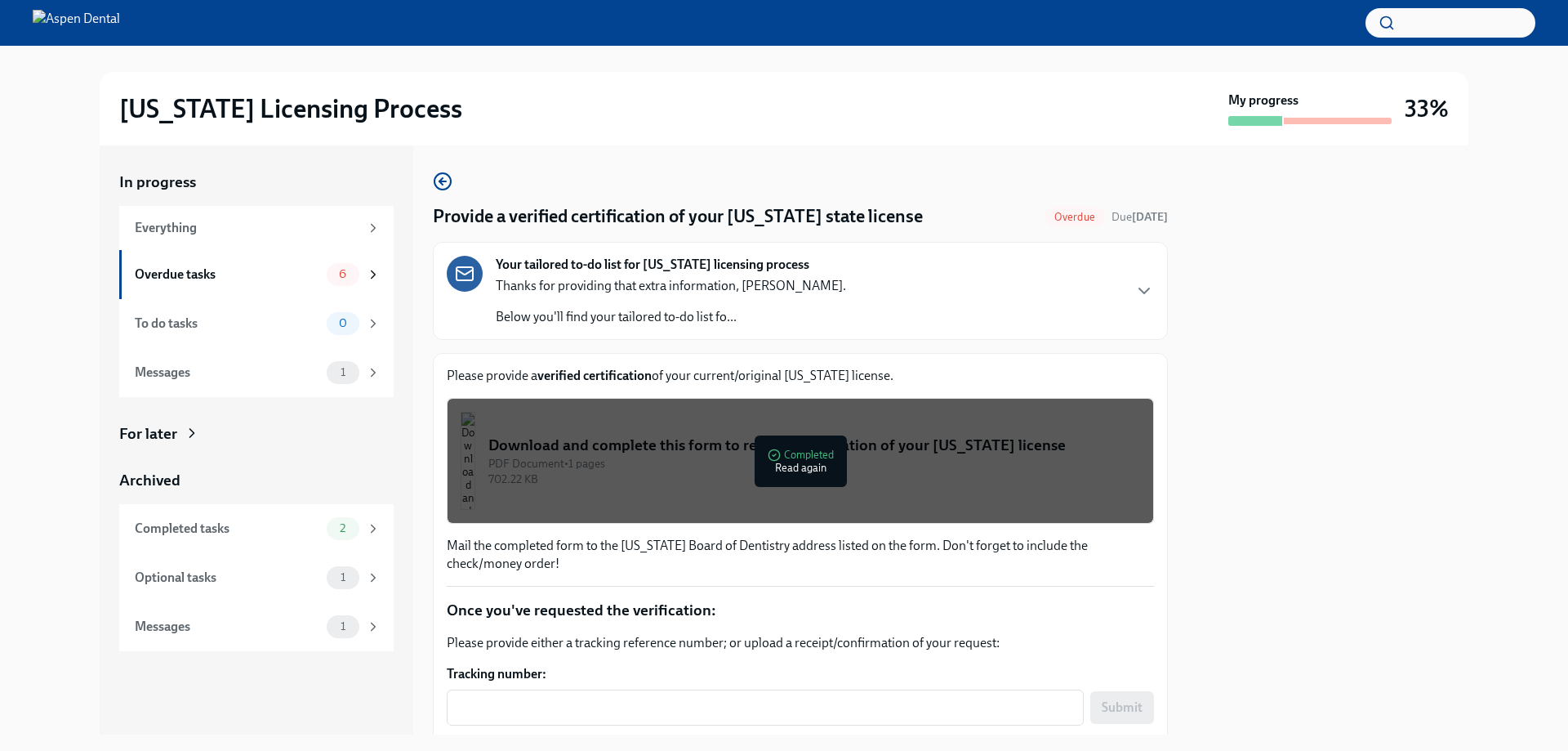
click at [453, 179] on div "Provide a verified certification of your [US_STATE] state license Overdue Due […" at bounding box center [801, 494] width 735 height 645
click at [446, 179] on icon "button" at bounding box center [442, 181] width 19 height 19
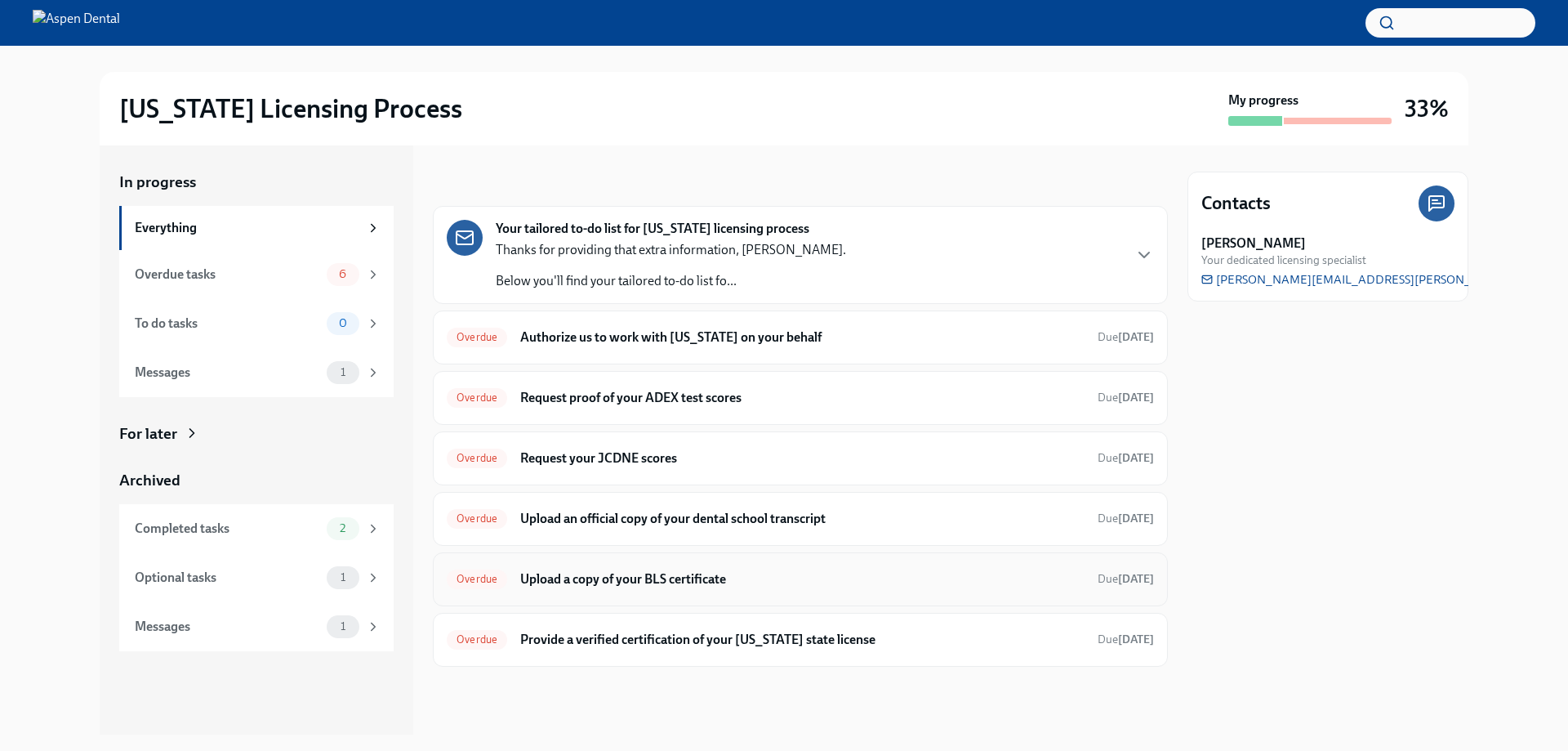
click at [807, 585] on h6 "Upload a copy of your BLS certificate" at bounding box center [802, 578] width 564 height 18
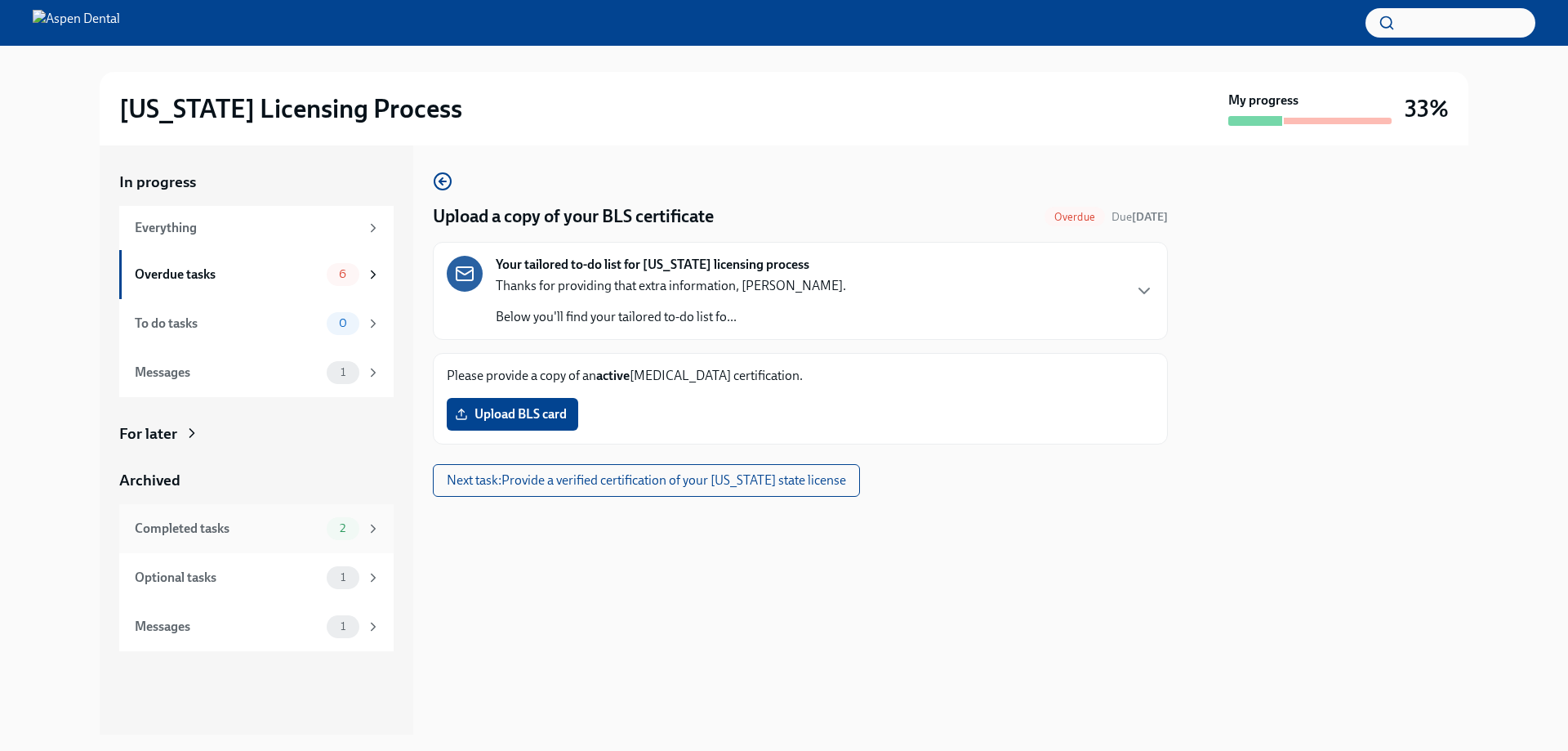
click at [283, 542] on div "Completed tasks 2" at bounding box center [256, 528] width 274 height 49
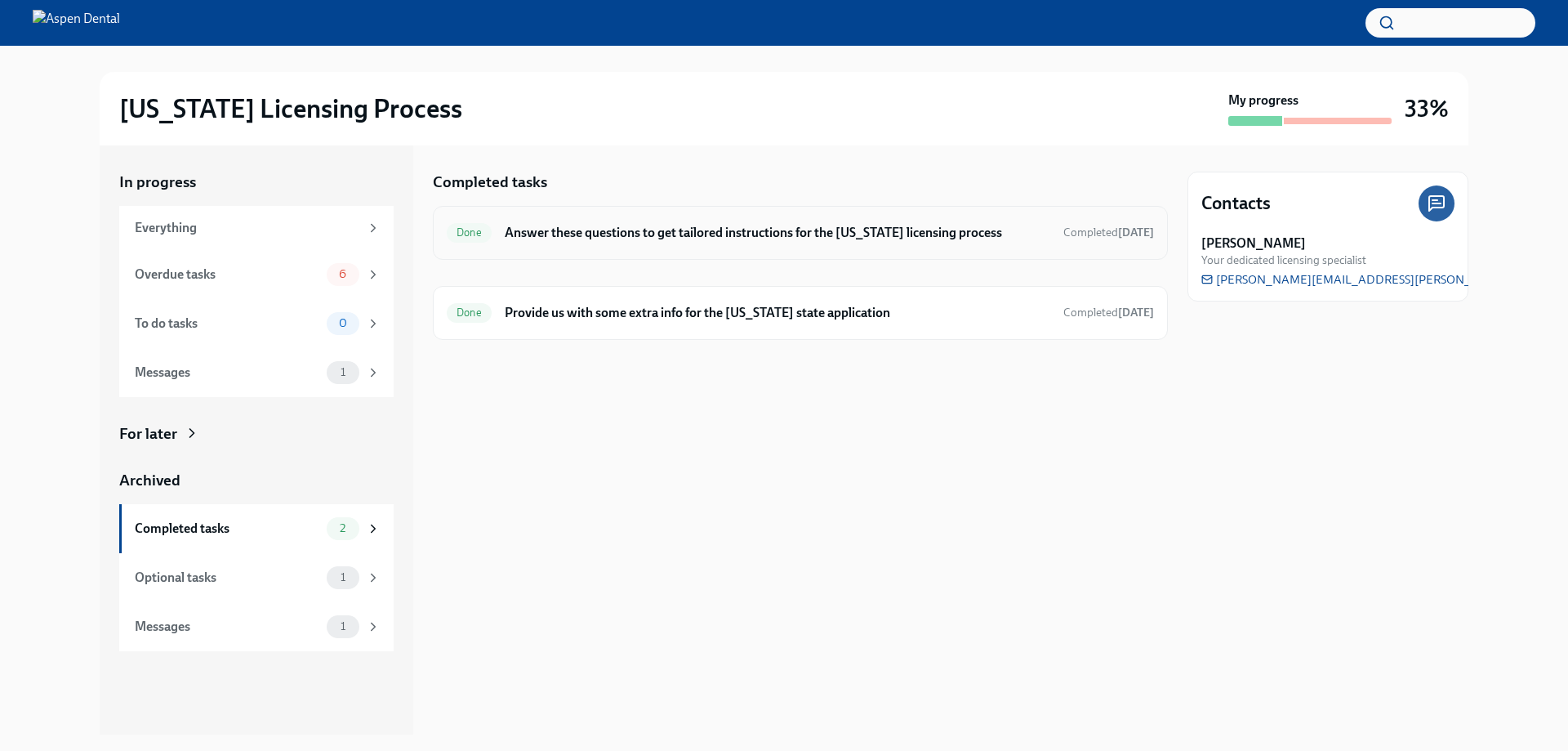
click at [832, 236] on h6 "Answer these questions to get tailored instructions for the [US_STATE] licensin…" at bounding box center [777, 232] width 546 height 18
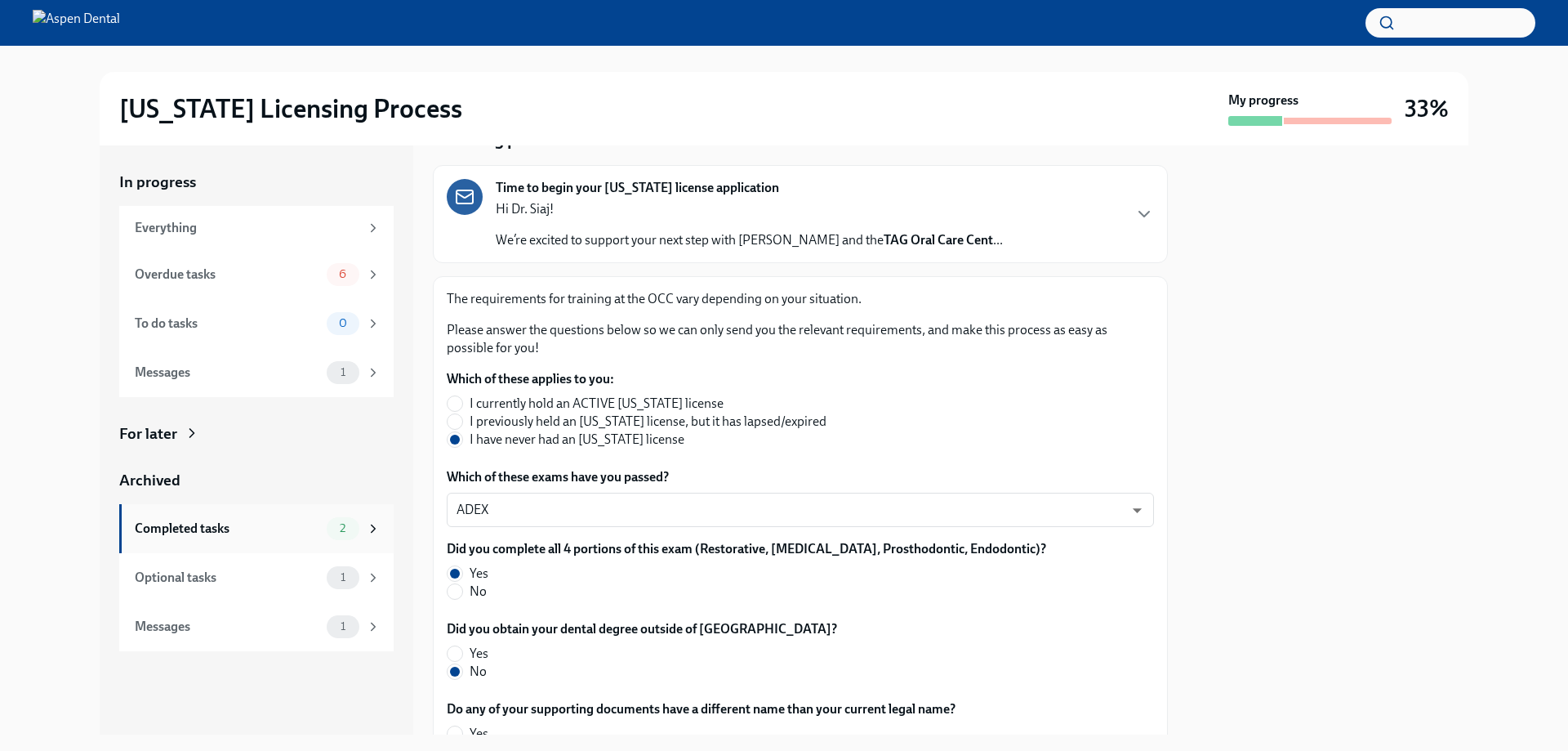
scroll to position [65, 0]
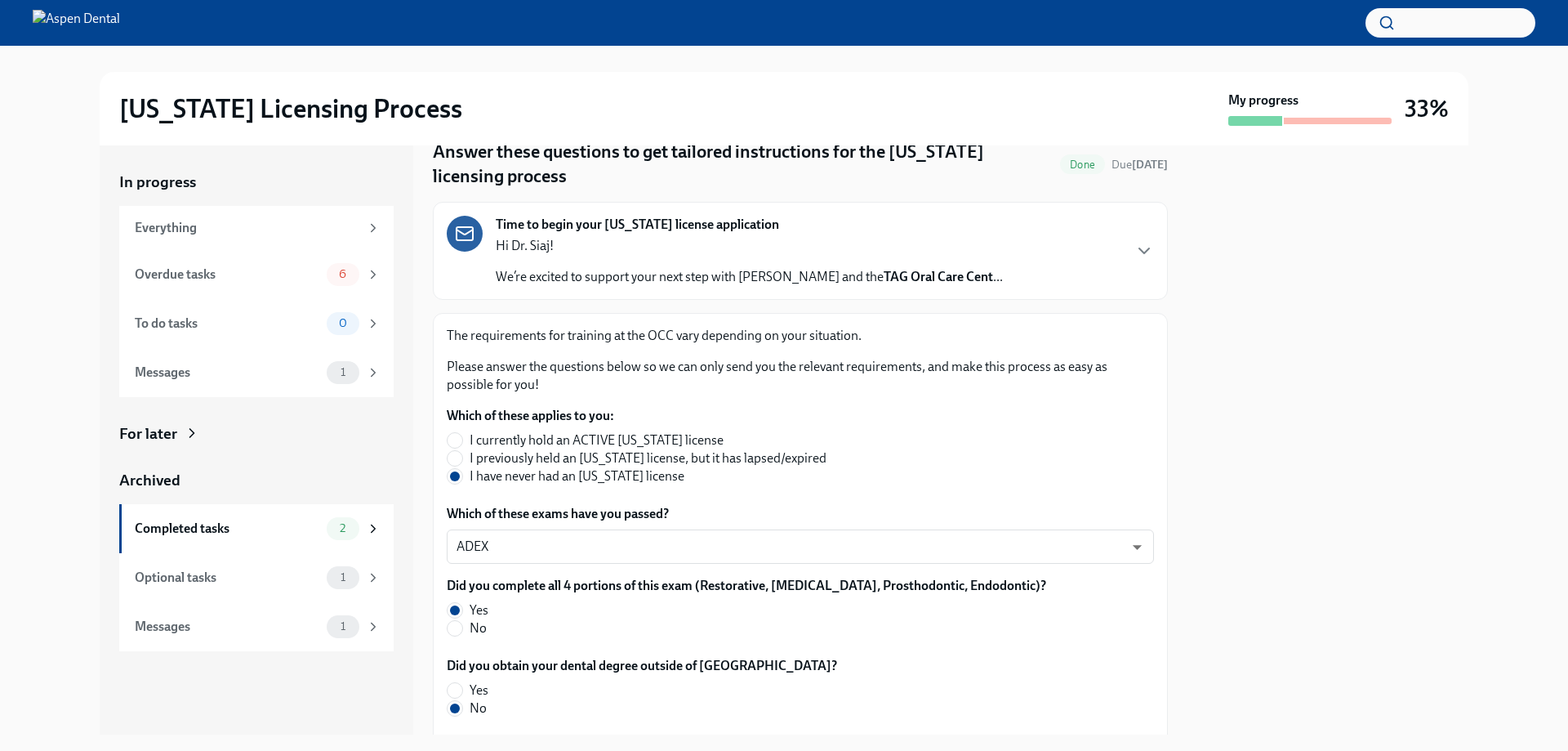
click at [730, 261] on div "Hi Dr. Siaj! We’re excited to support your next step with Aspen Dental and the …" at bounding box center [749, 260] width 507 height 49
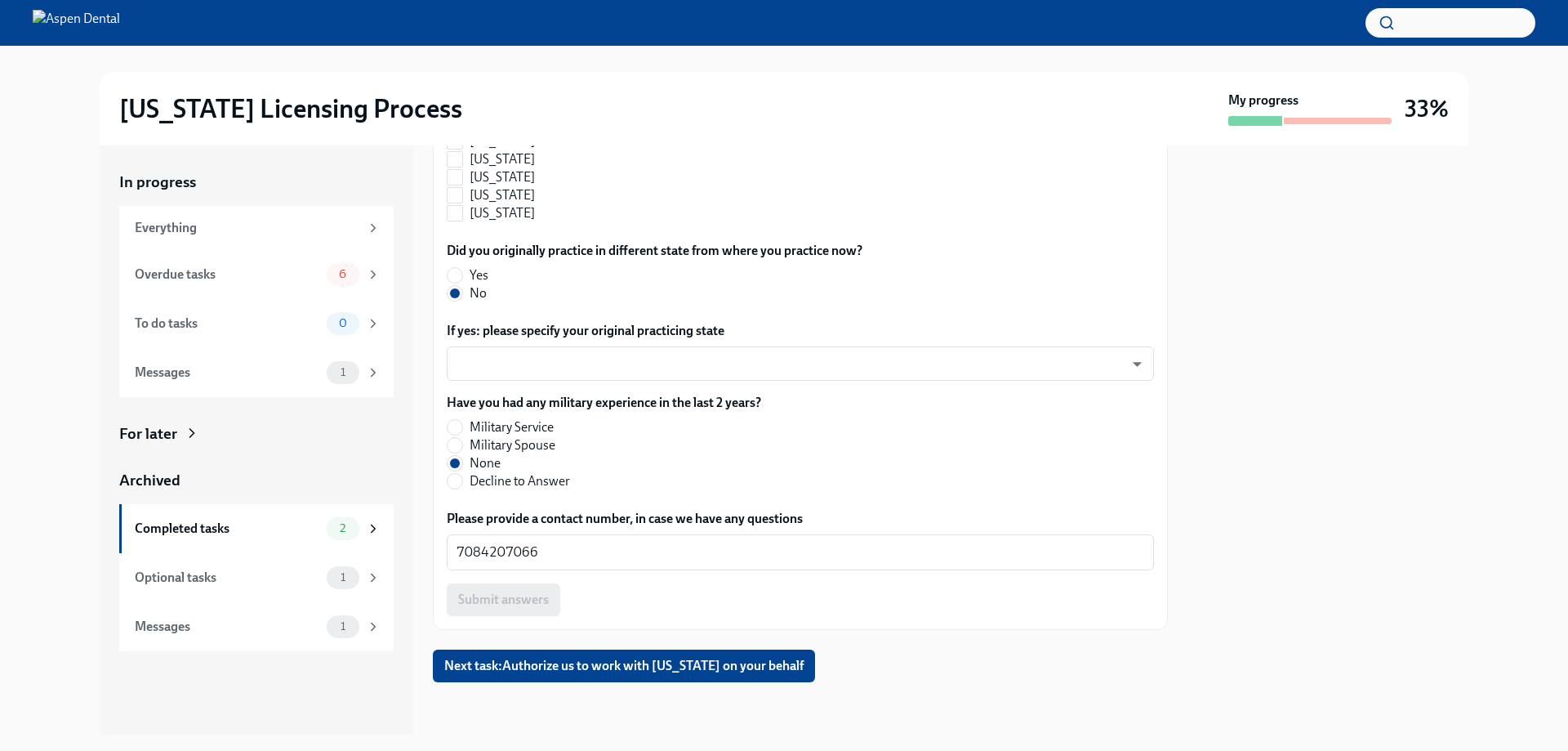
scroll to position [2336, 0]
click at [242, 533] on div "Completed tasks" at bounding box center [227, 527] width 186 height 18
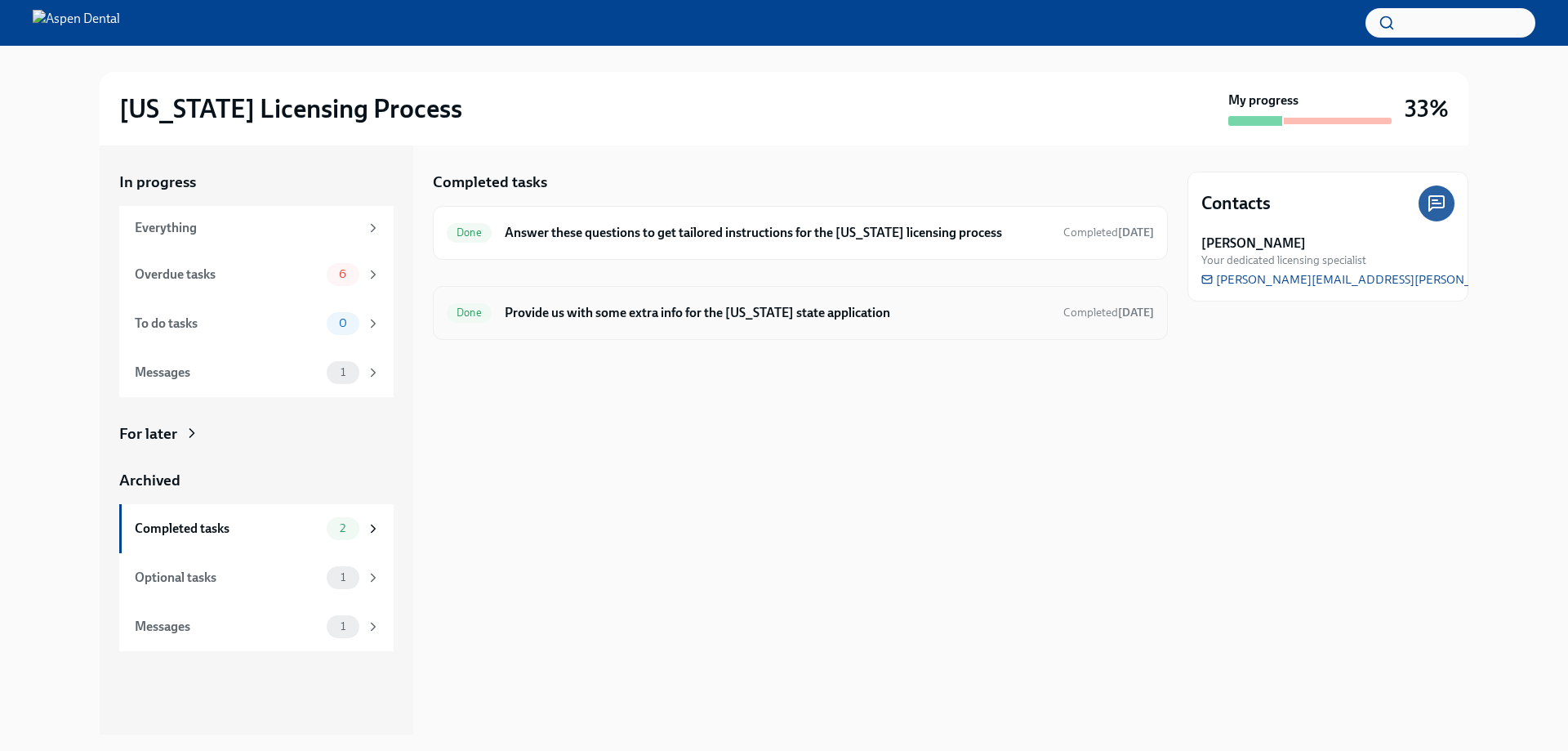
click at [690, 307] on h6 "Provide us with some extra info for the [US_STATE] state application" at bounding box center [777, 312] width 546 height 18
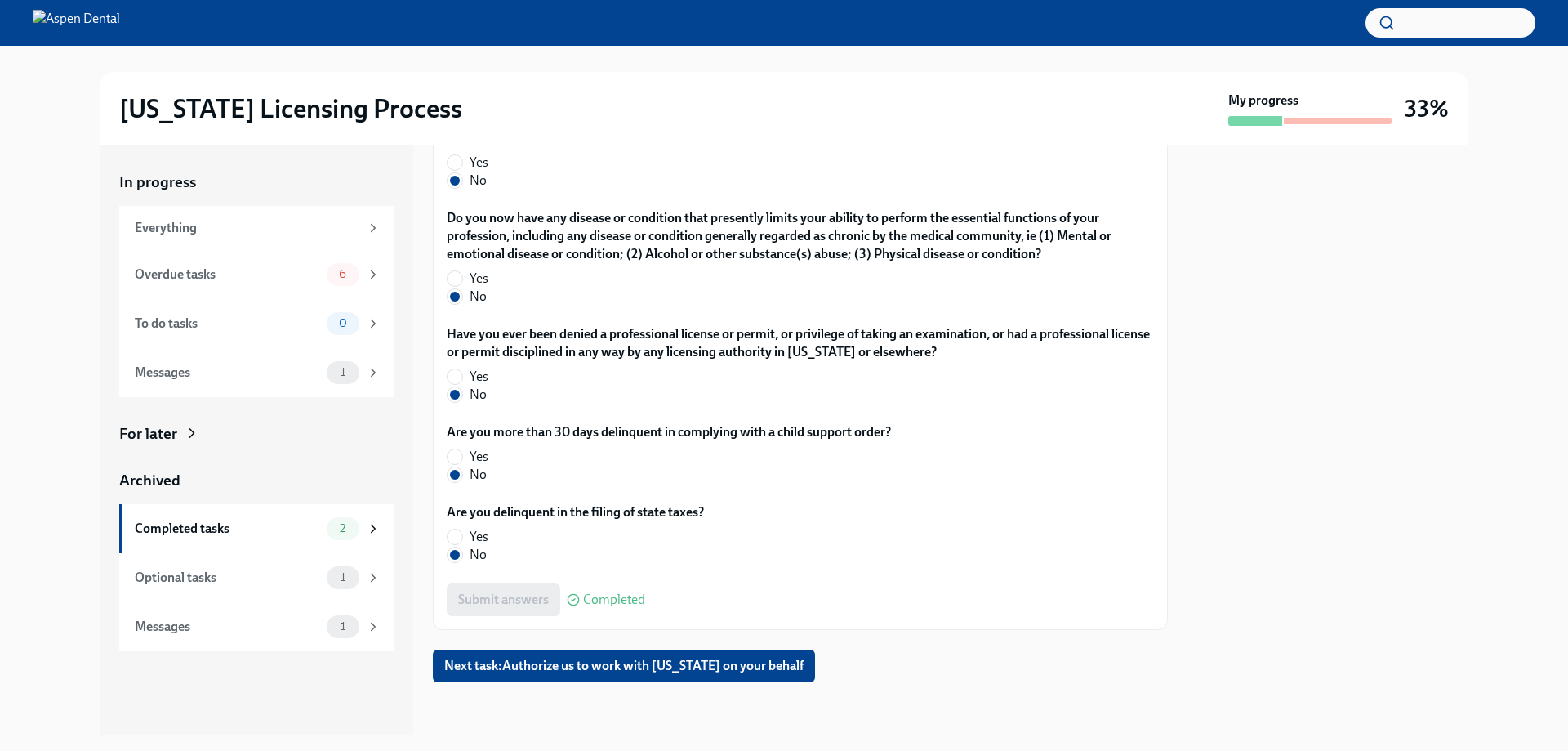
scroll to position [3331, 0]
